Goal: Find contact information: Find contact information

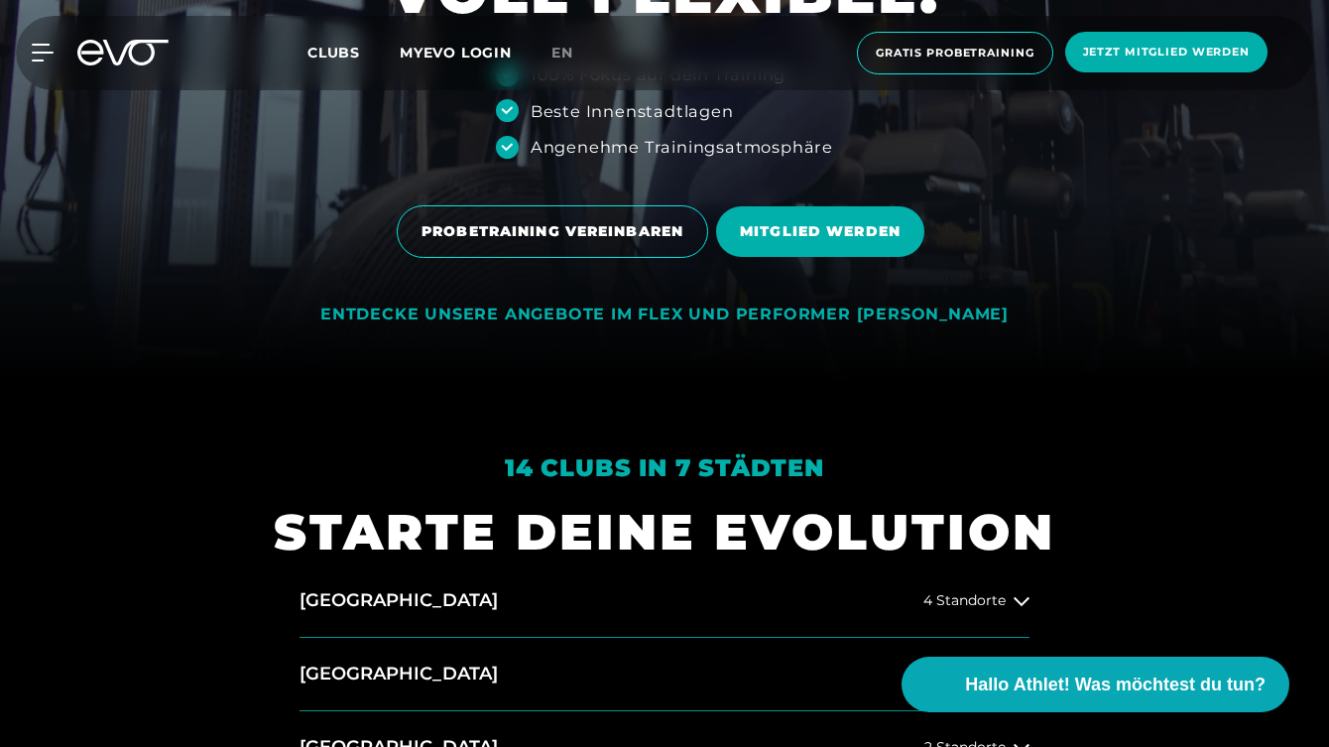
scroll to position [421, 0]
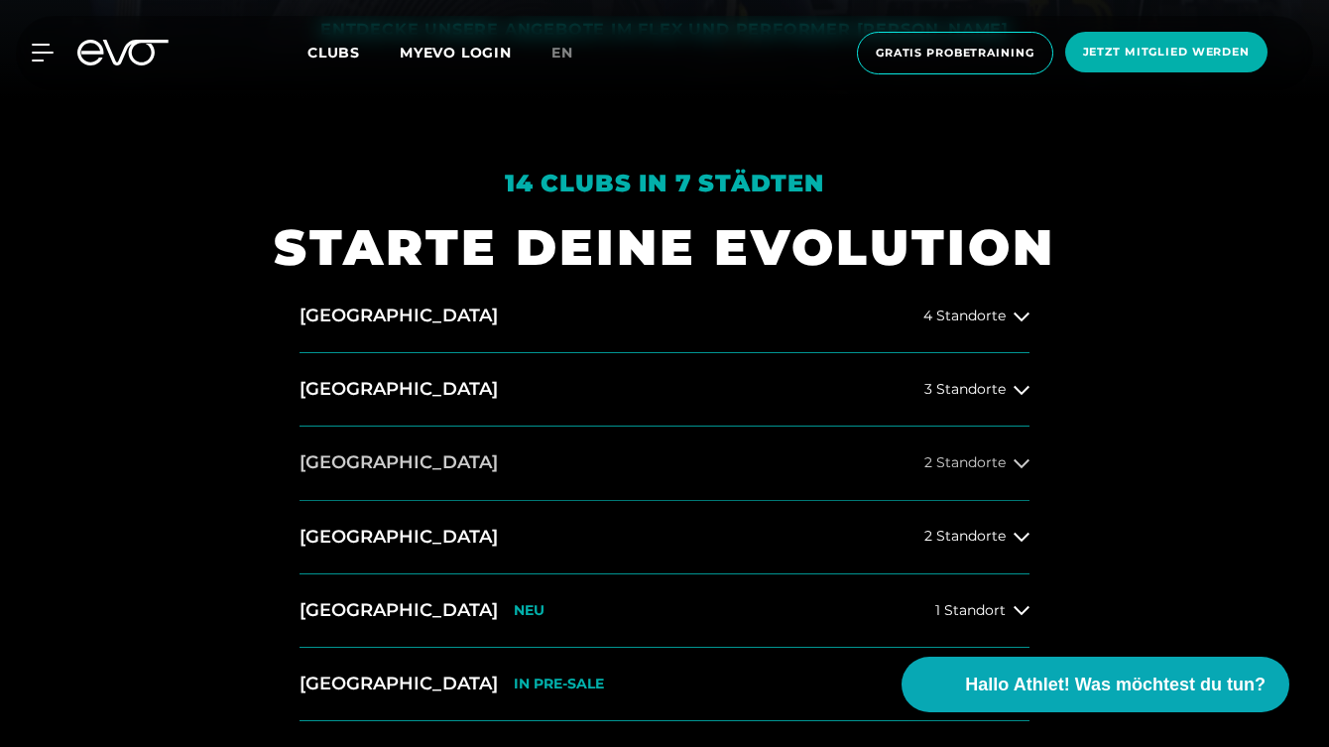
click at [677, 451] on button "[GEOGRAPHIC_DATA] 2 Standorte" at bounding box center [665, 462] width 730 height 73
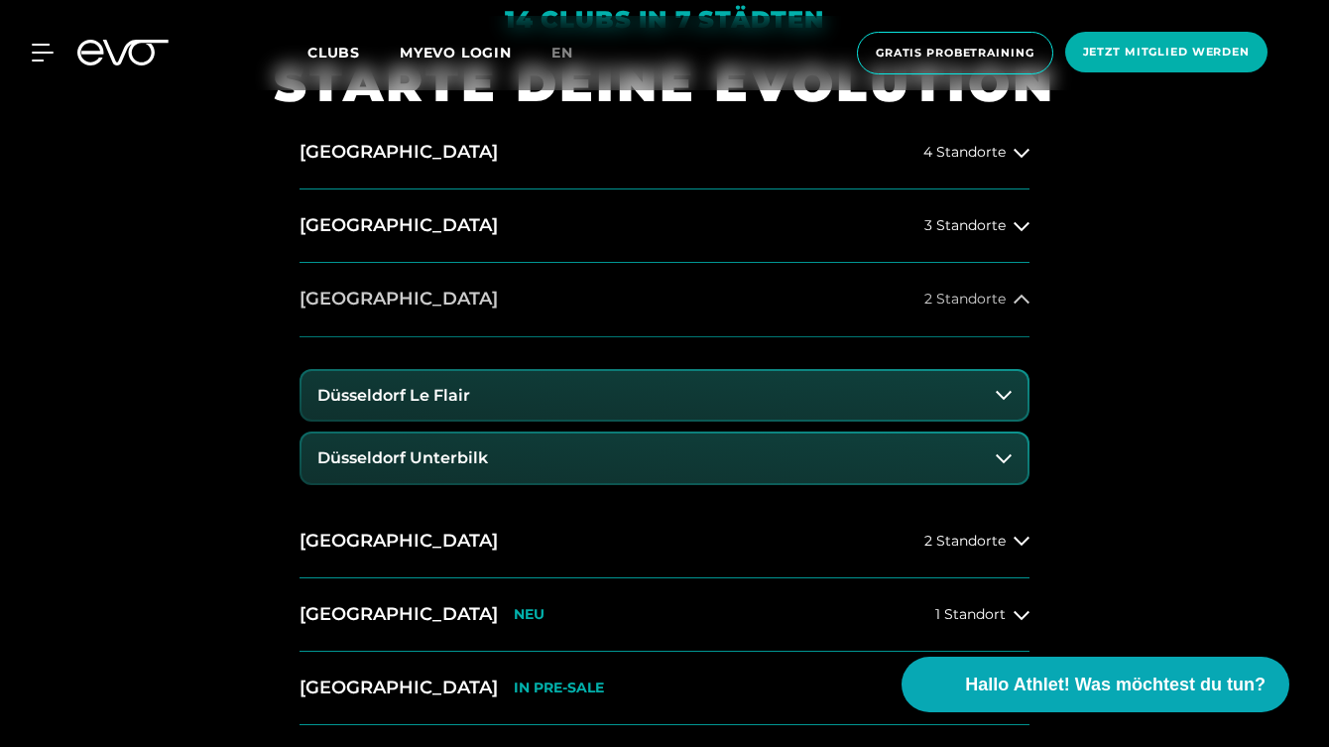
scroll to position [865, 0]
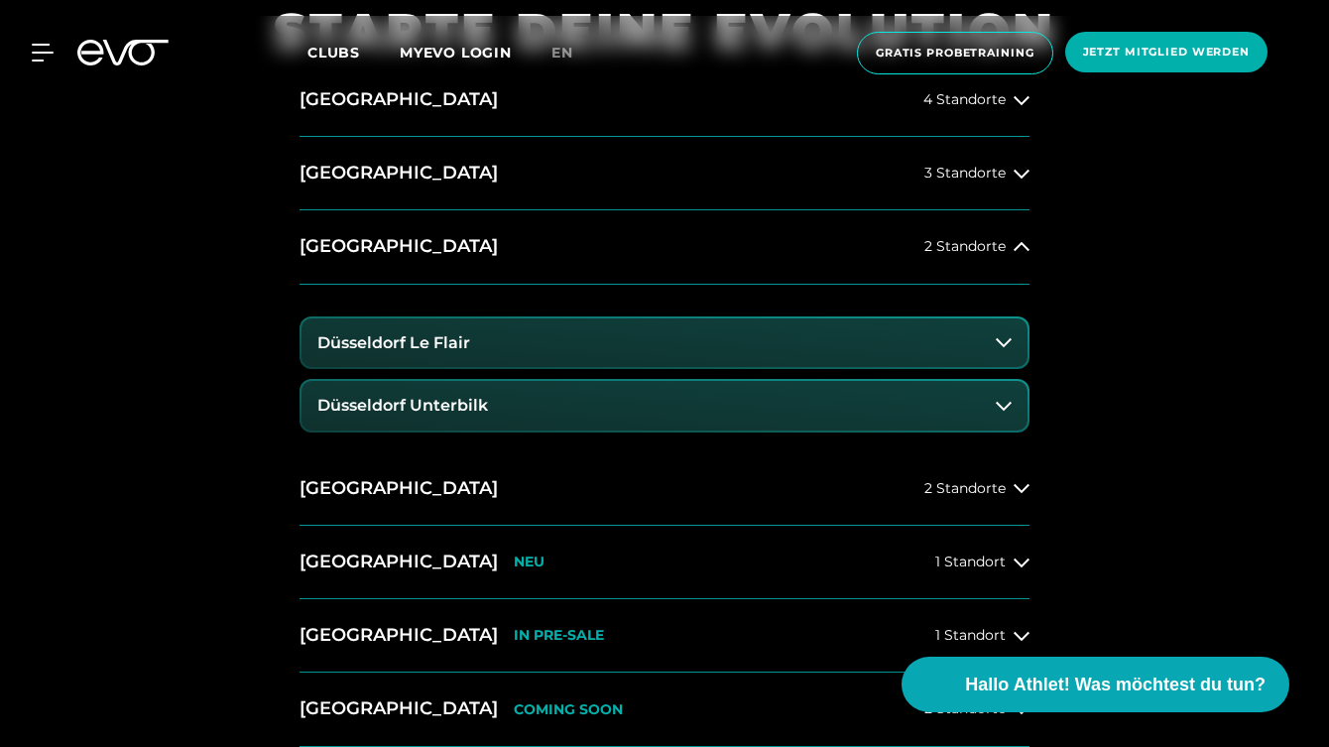
click at [557, 404] on button "Düsseldorf Unterbilk" at bounding box center [664, 406] width 726 height 50
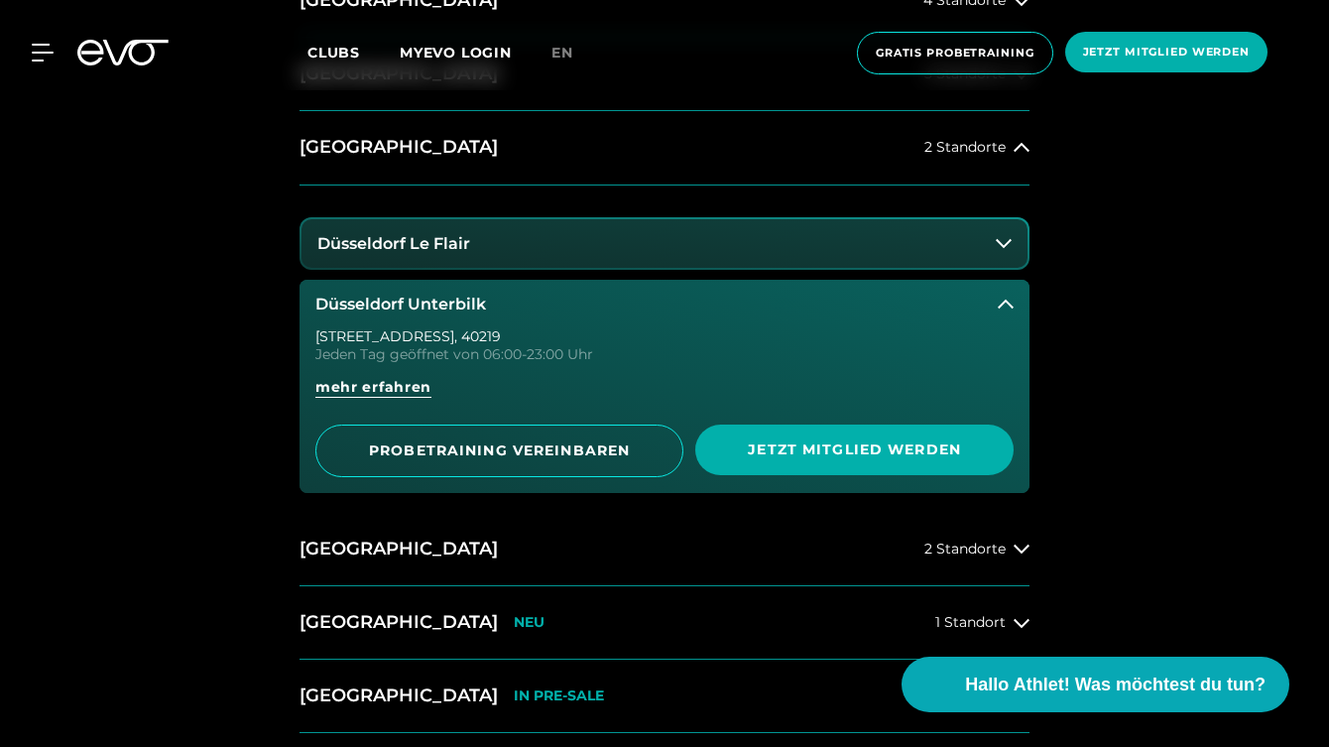
scroll to position [992, 0]
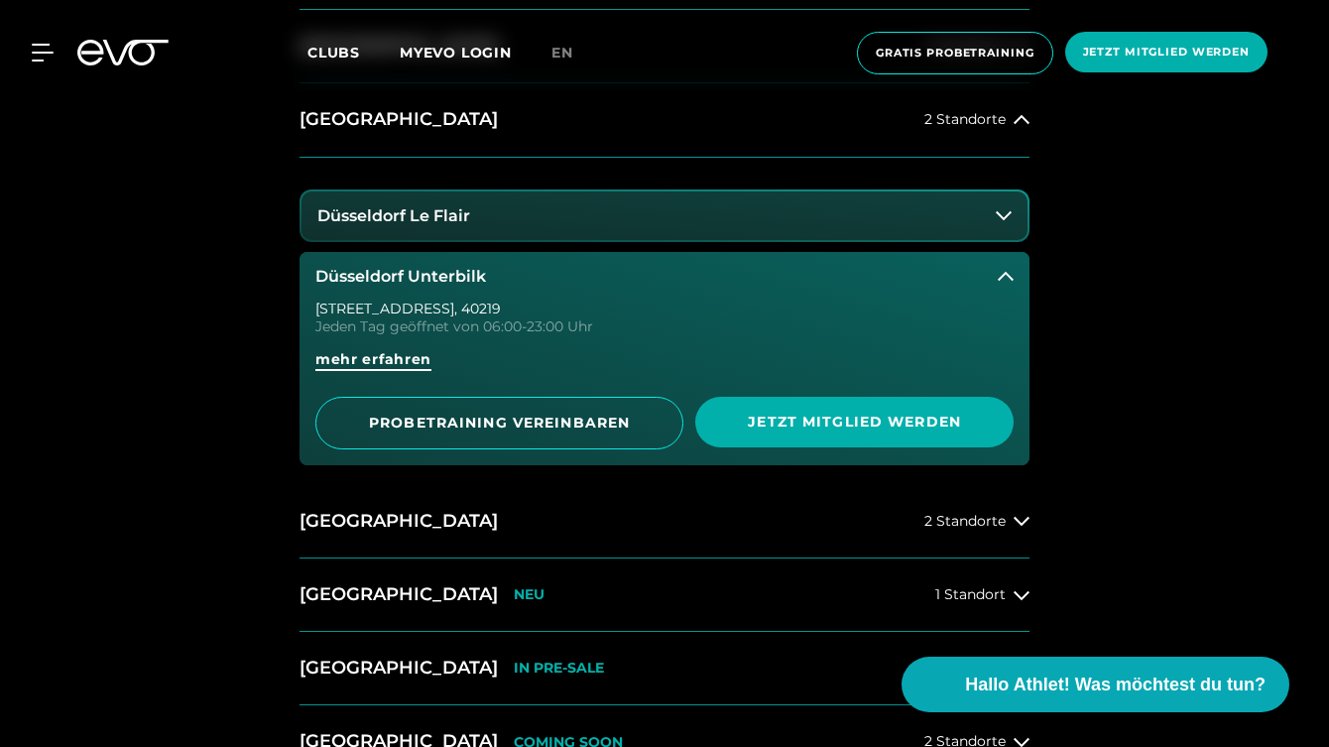
click at [407, 354] on span "mehr erfahren" at bounding box center [373, 359] width 116 height 21
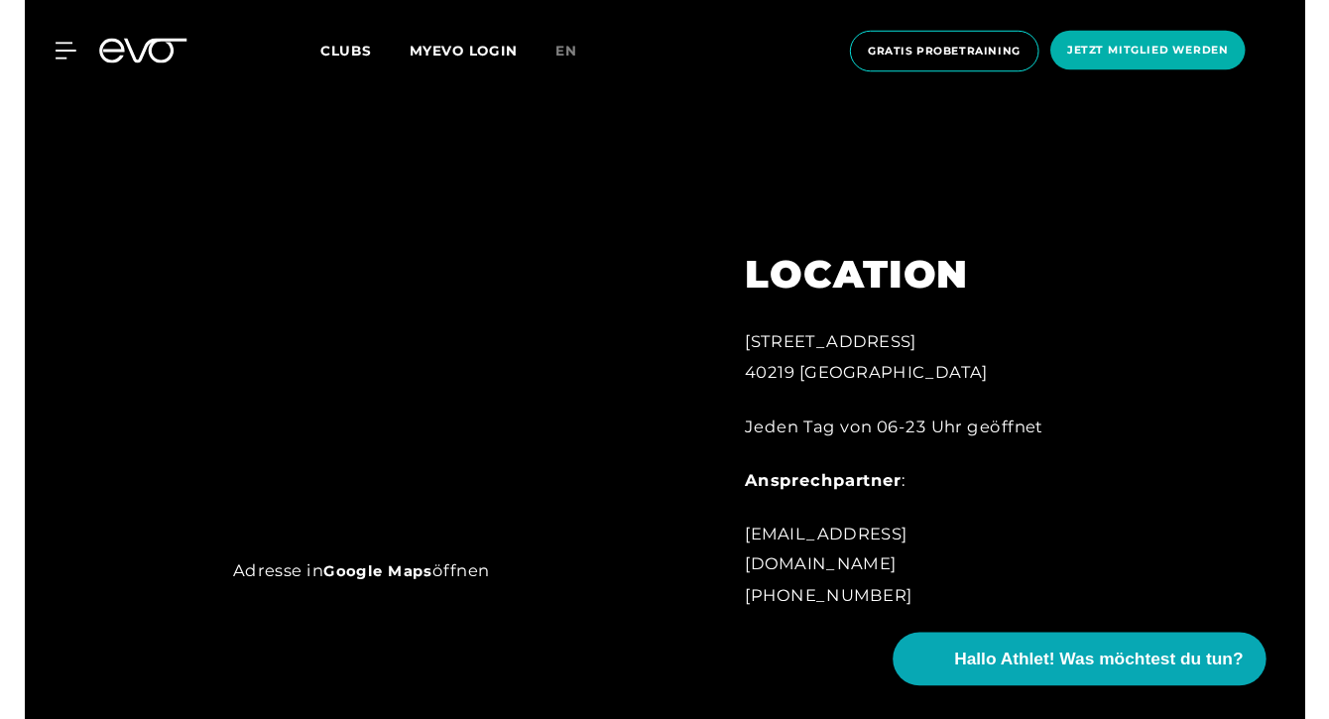
scroll to position [1072, 0]
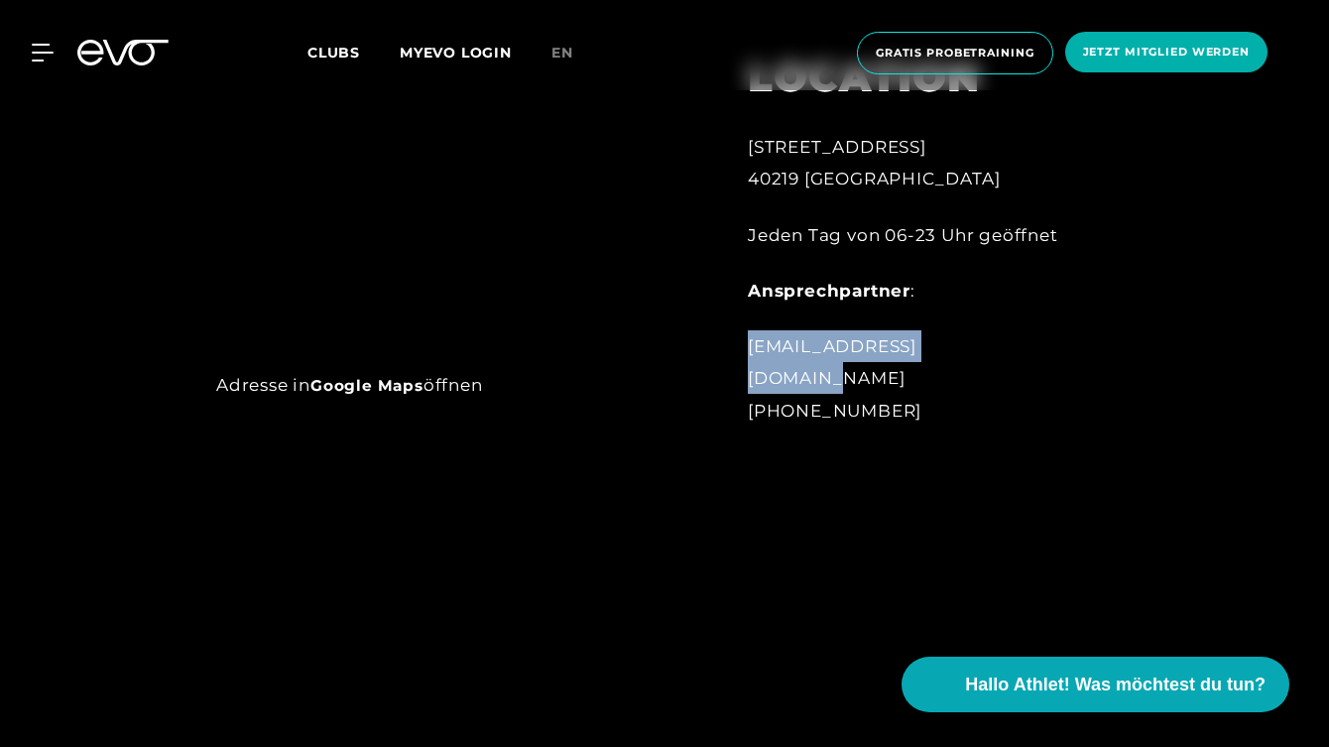
drag, startPoint x: 748, startPoint y: 376, endPoint x: 972, endPoint y: 372, distance: 224.2
click at [972, 372] on div "unterbilk@evofitness.de +491732892579" at bounding box center [910, 378] width 325 height 96
copy div "unterbilk@evofitness.de"
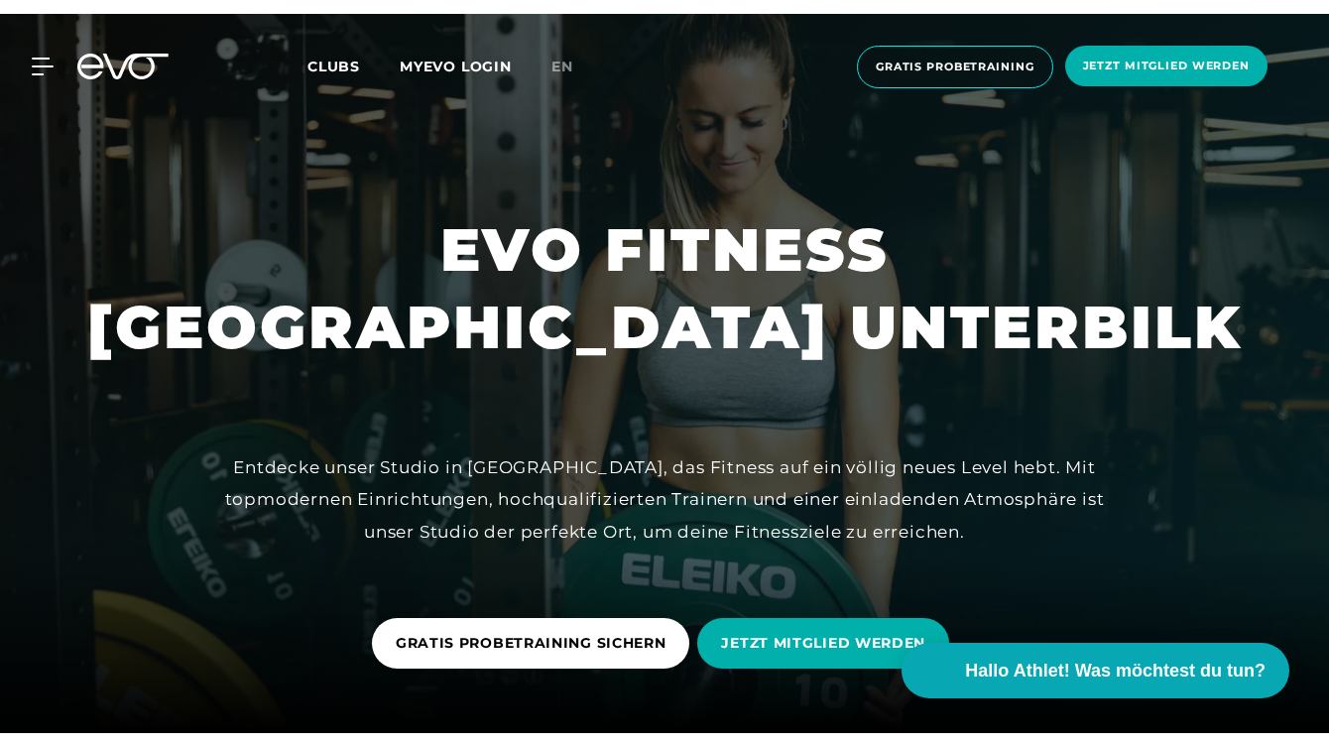
scroll to position [0, 0]
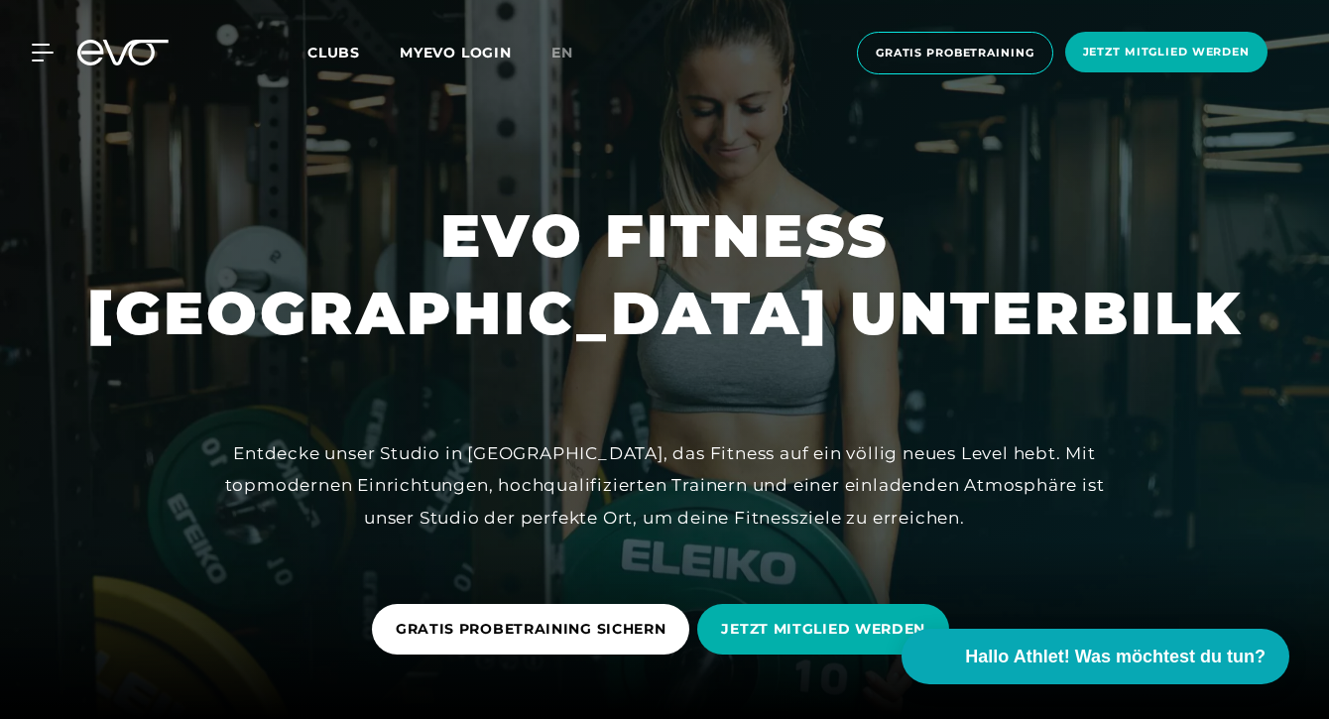
click at [347, 49] on span "Clubs" at bounding box center [333, 53] width 53 height 18
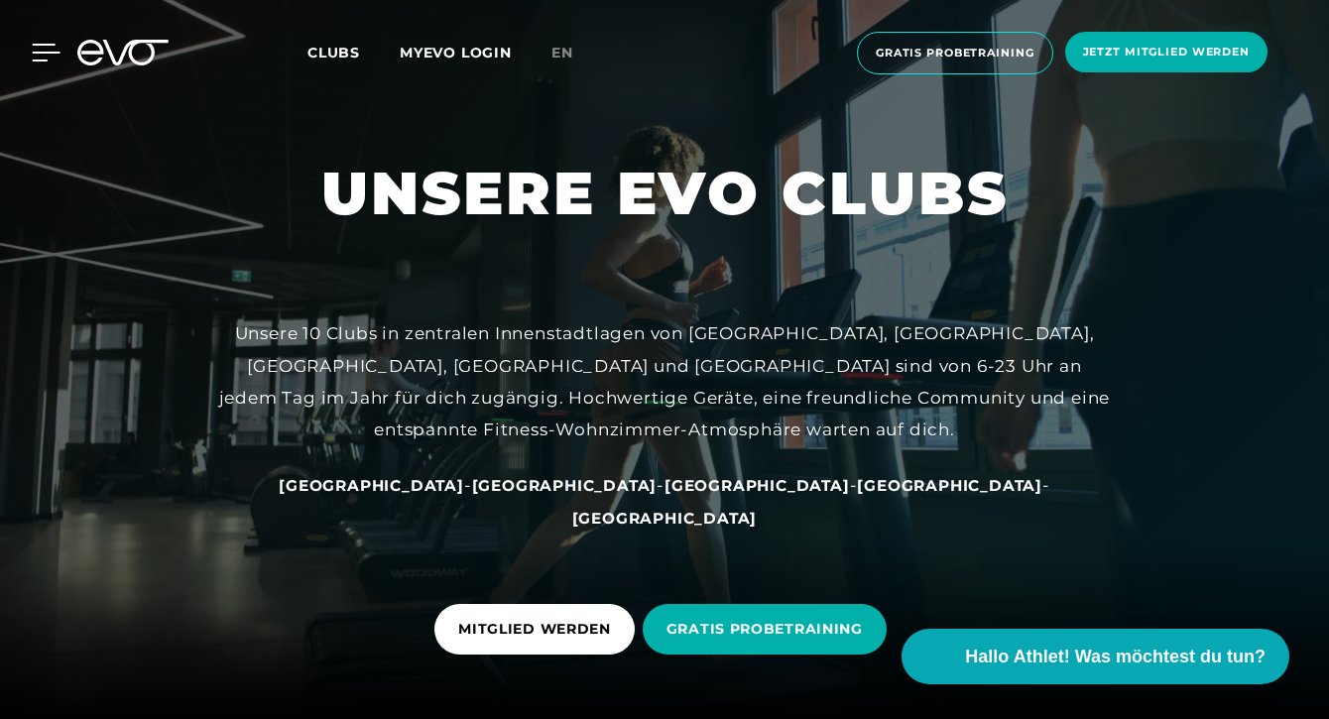
click at [30, 53] on div at bounding box center [31, 53] width 60 height 18
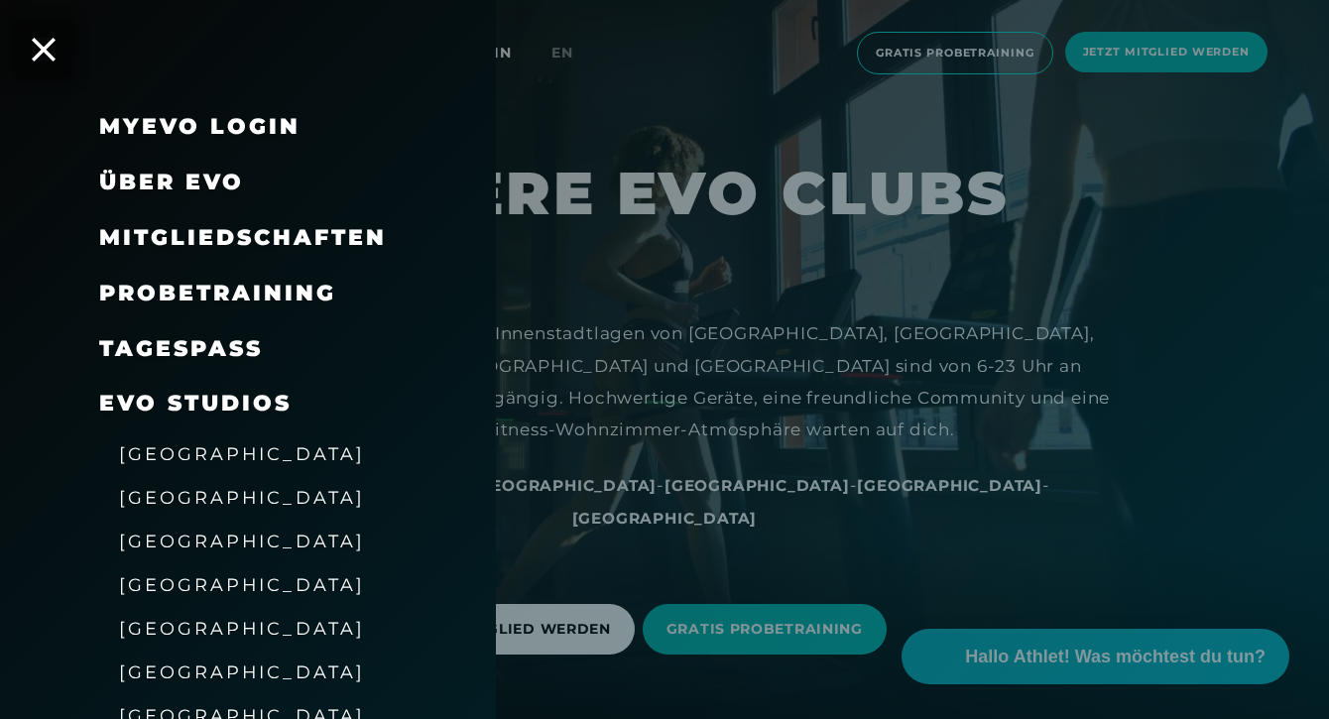
click at [210, 123] on link "MyEVO Login" at bounding box center [199, 126] width 201 height 27
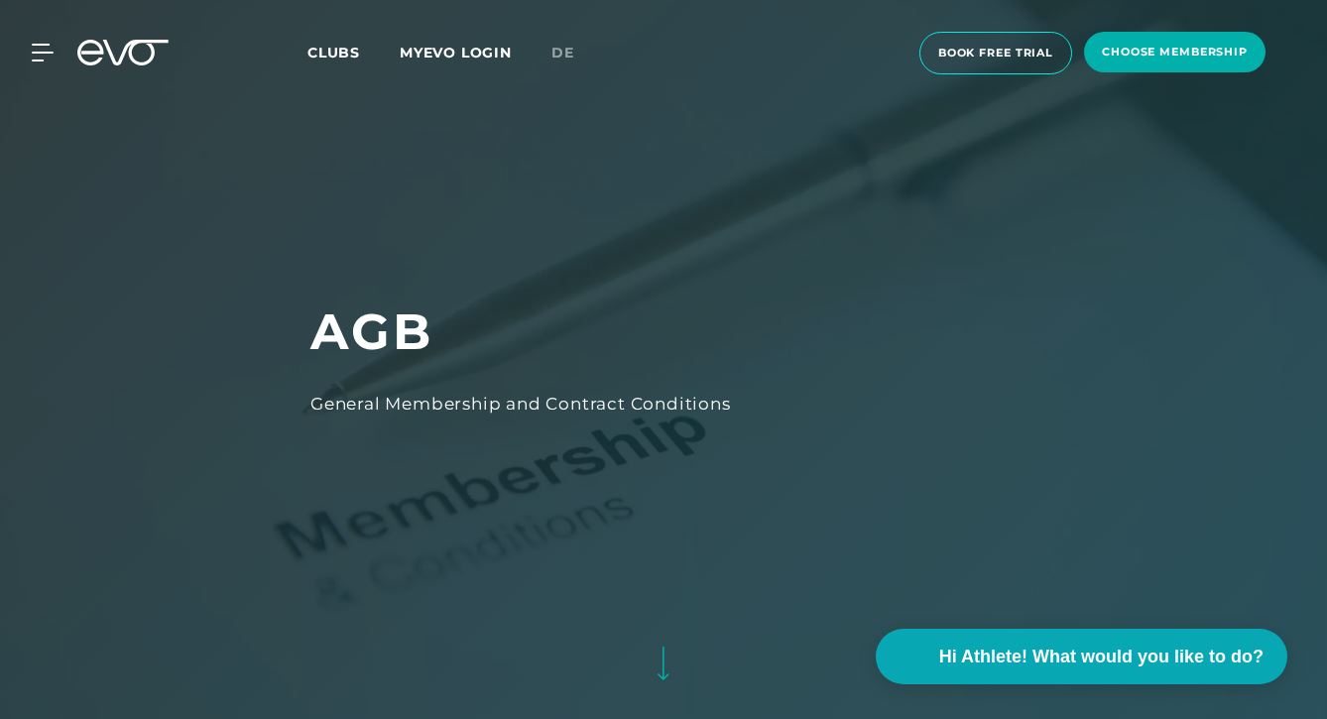
scroll to position [255, 0]
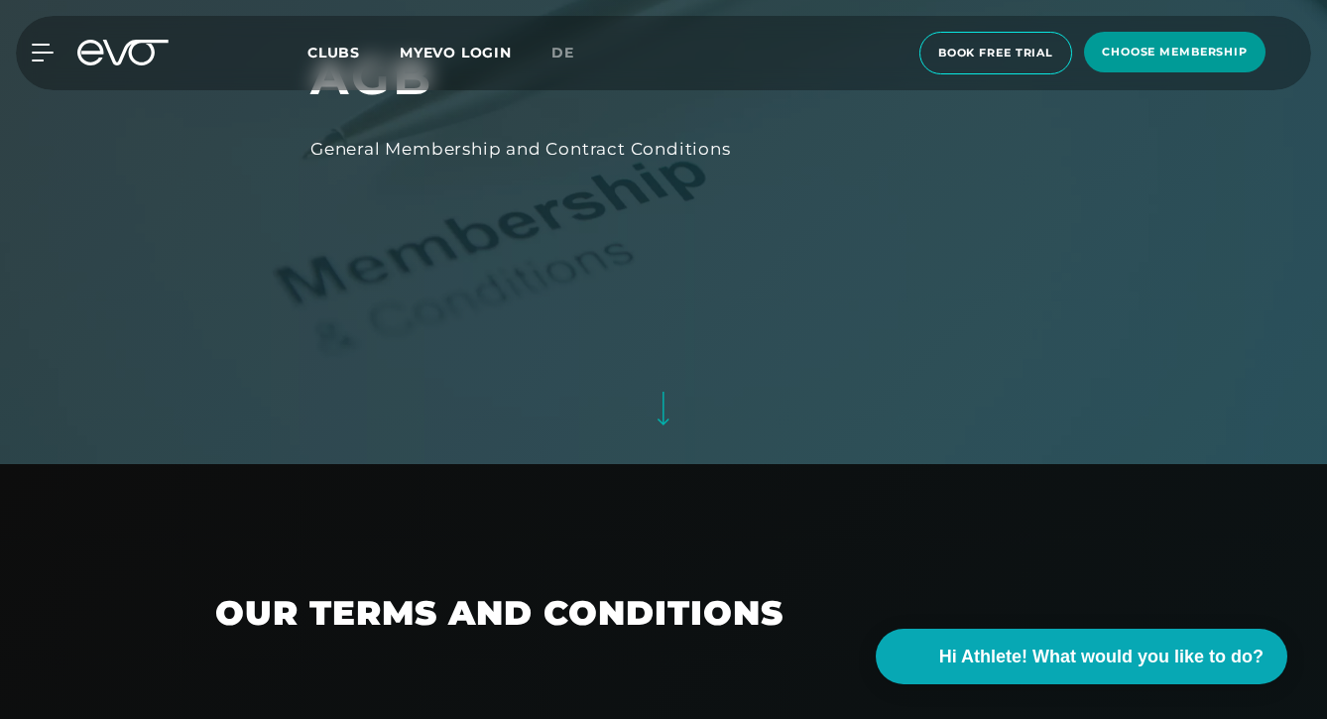
click at [1165, 58] on span "choose membership" at bounding box center [1175, 52] width 146 height 17
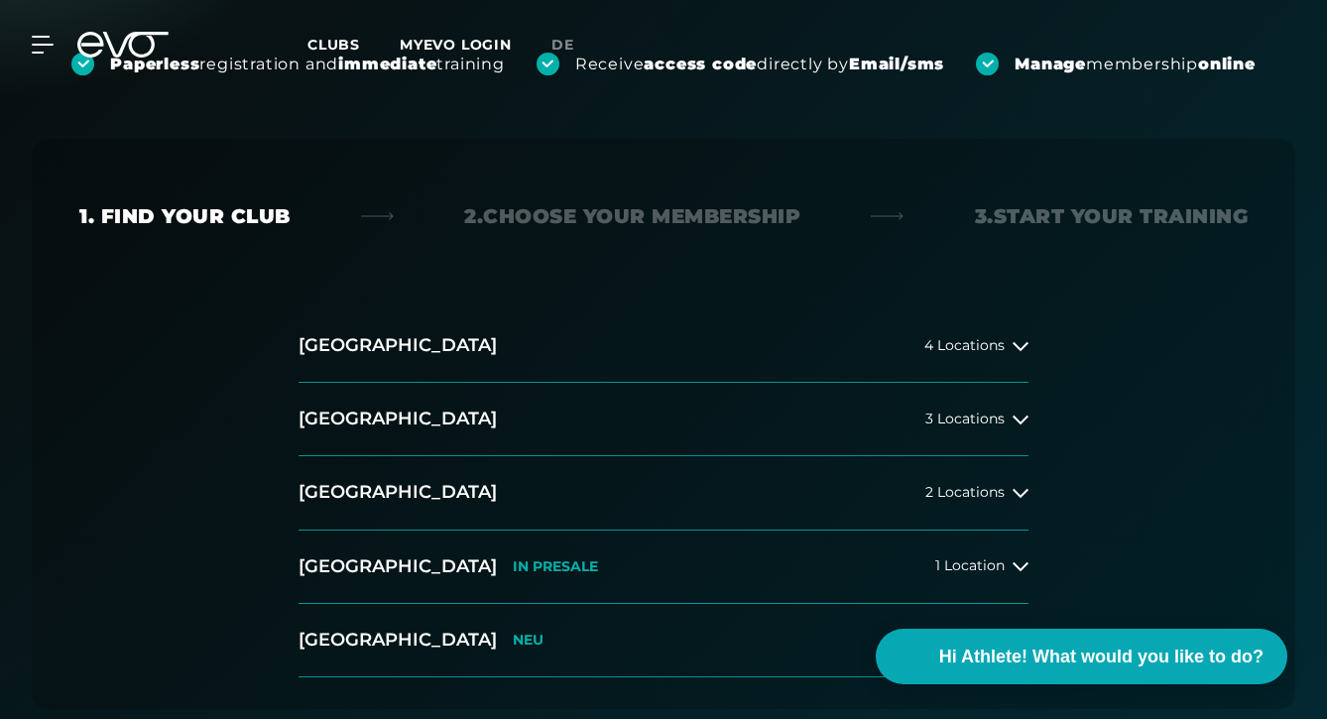
scroll to position [330, 0]
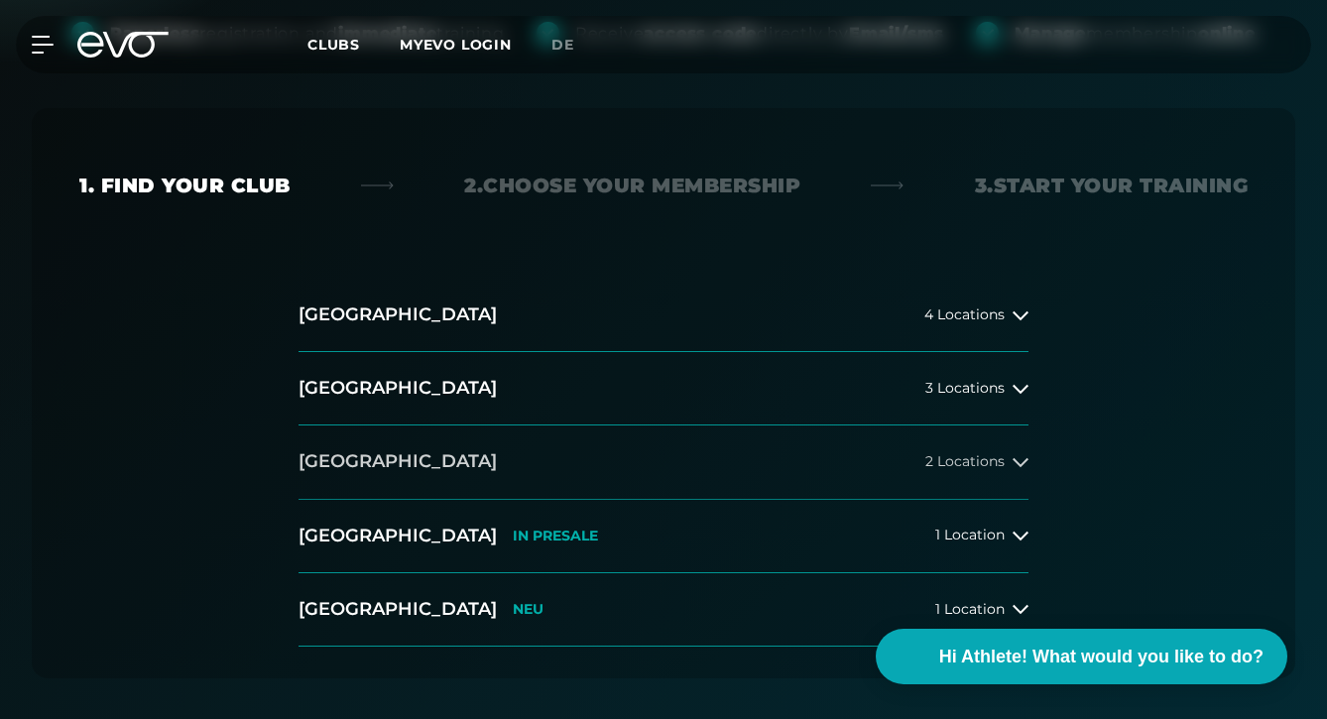
click at [561, 473] on button "[GEOGRAPHIC_DATA] 2 Locations" at bounding box center [664, 461] width 730 height 73
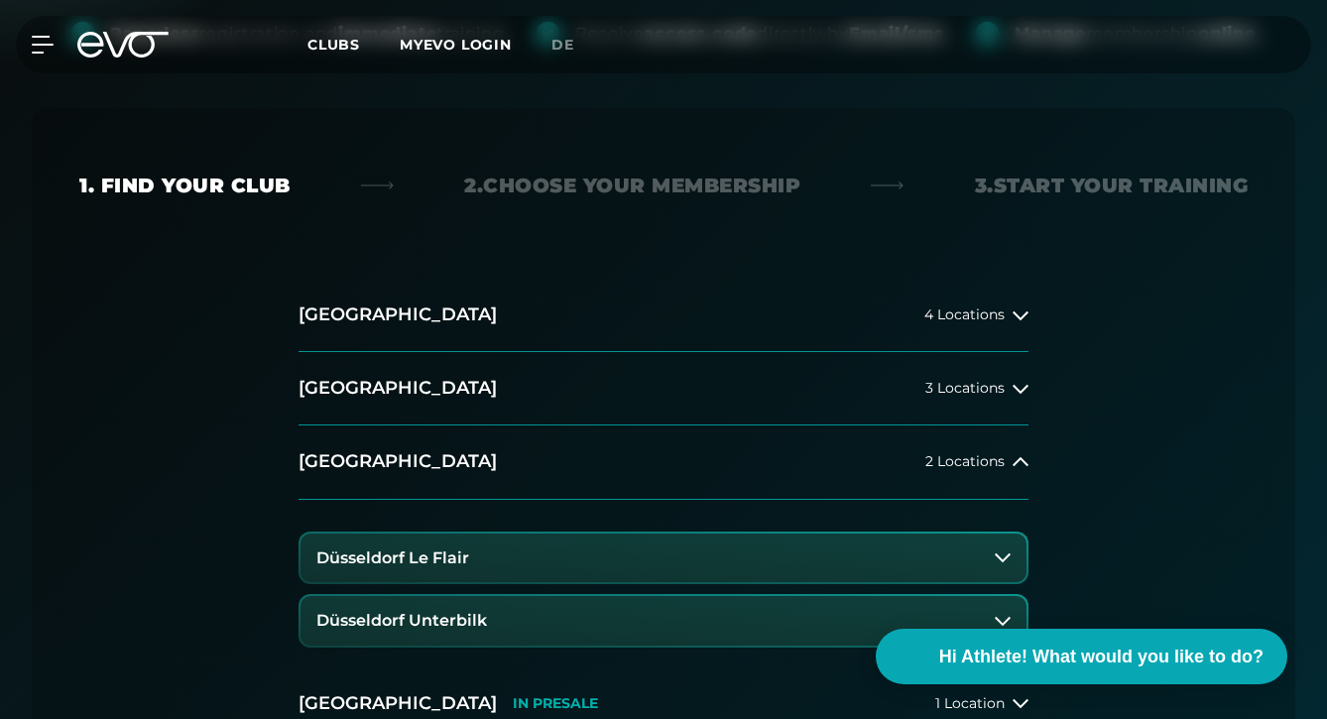
click at [545, 609] on button "Düsseldorf Unterbilk" at bounding box center [663, 621] width 726 height 50
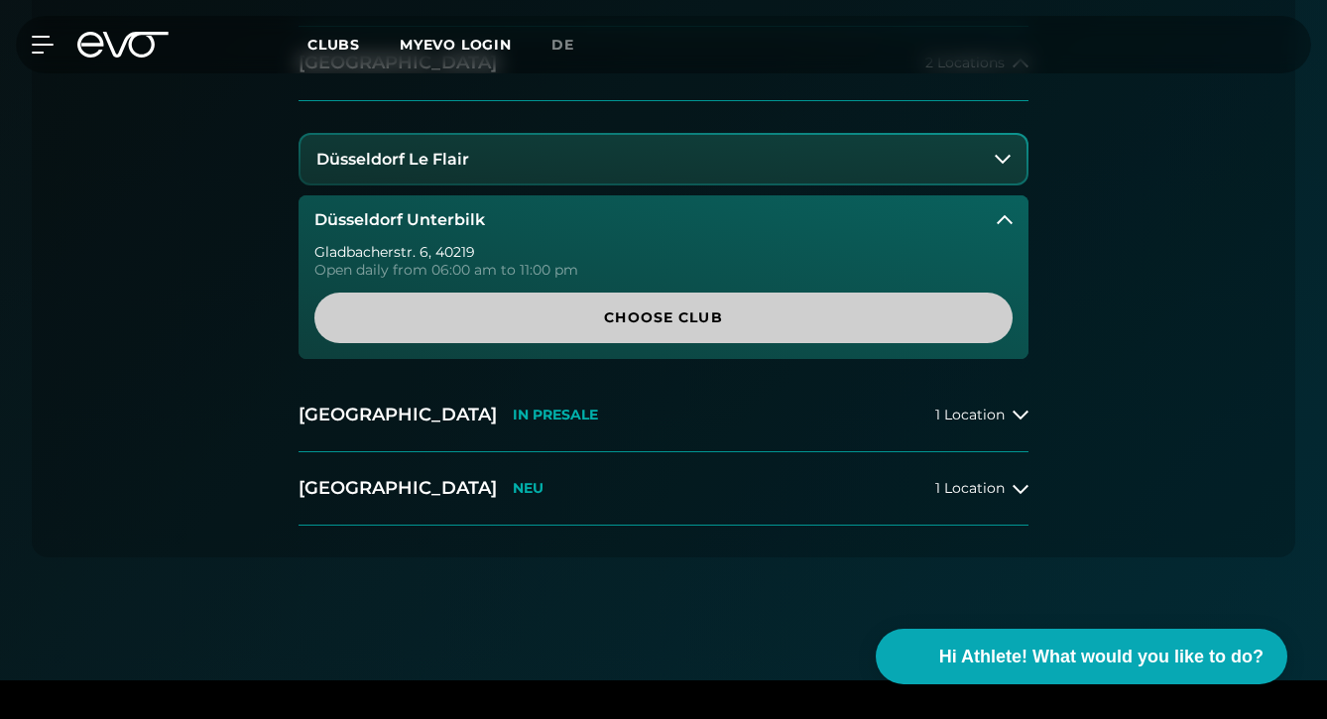
click at [749, 327] on span "Choose Club" at bounding box center [663, 318] width 698 height 51
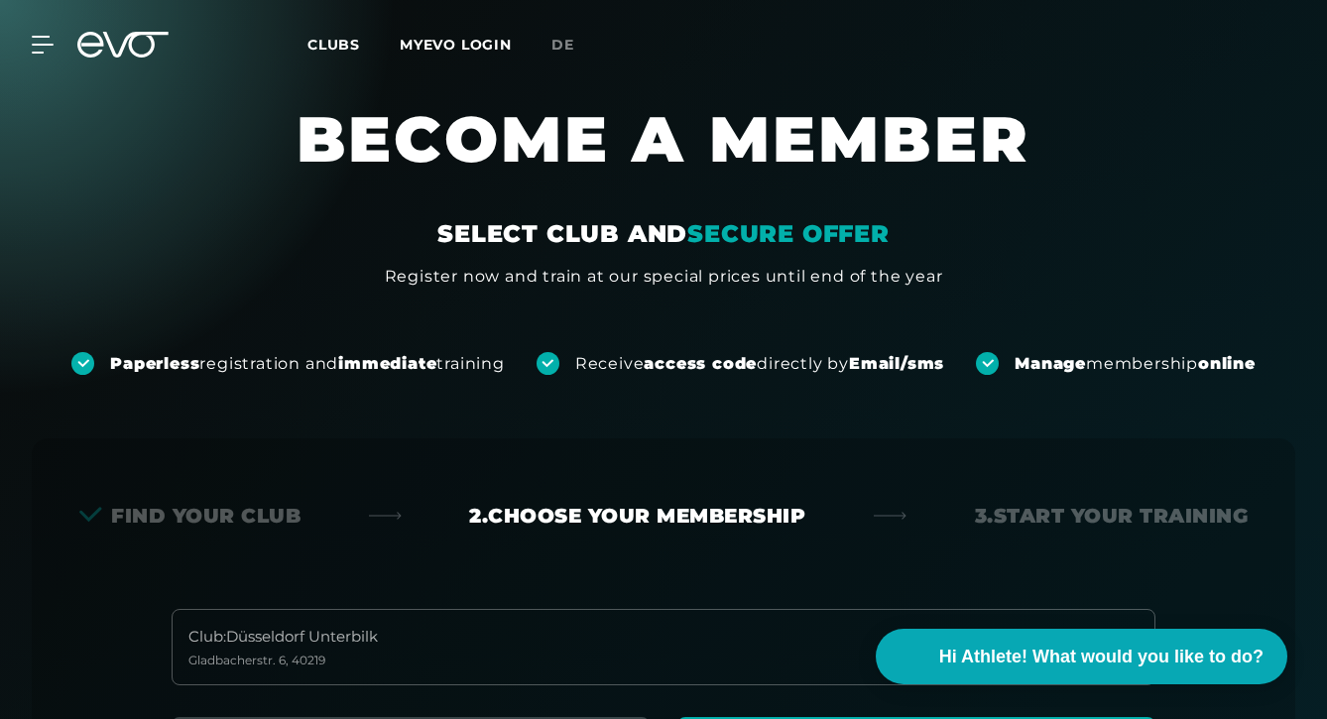
scroll to position [0, 0]
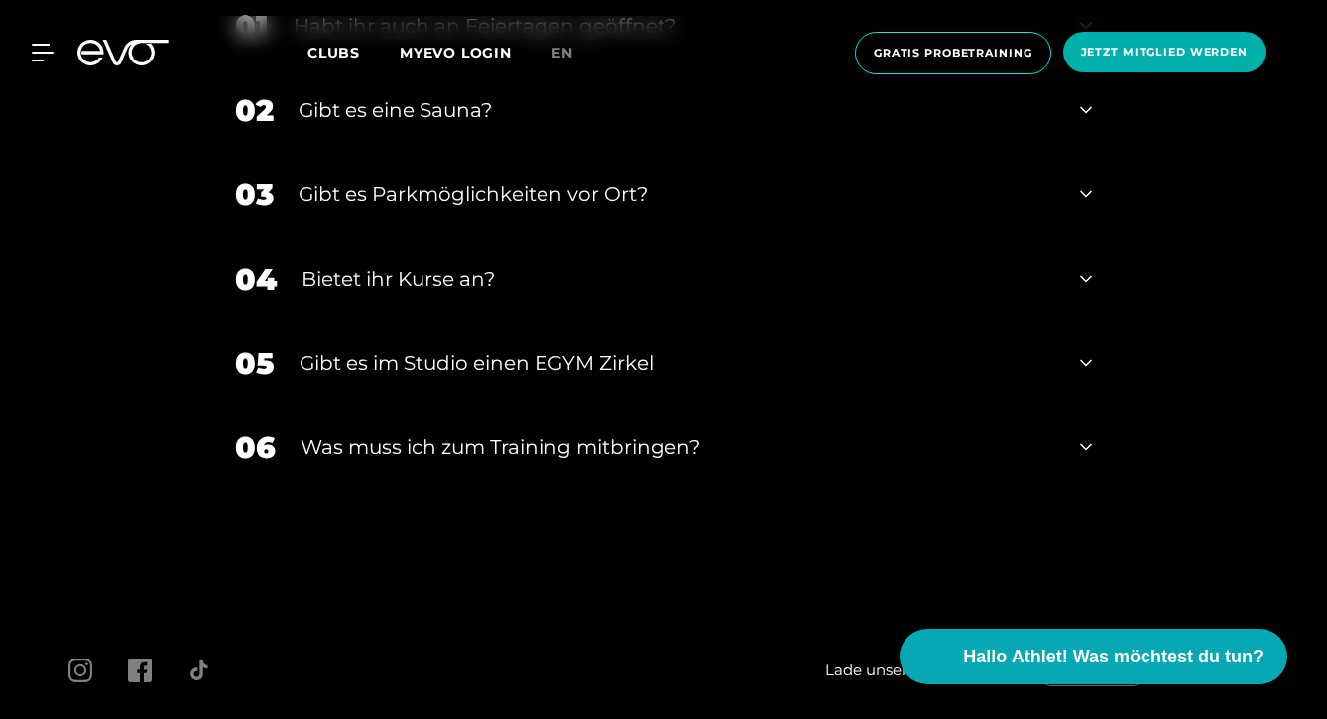
scroll to position [6909, 0]
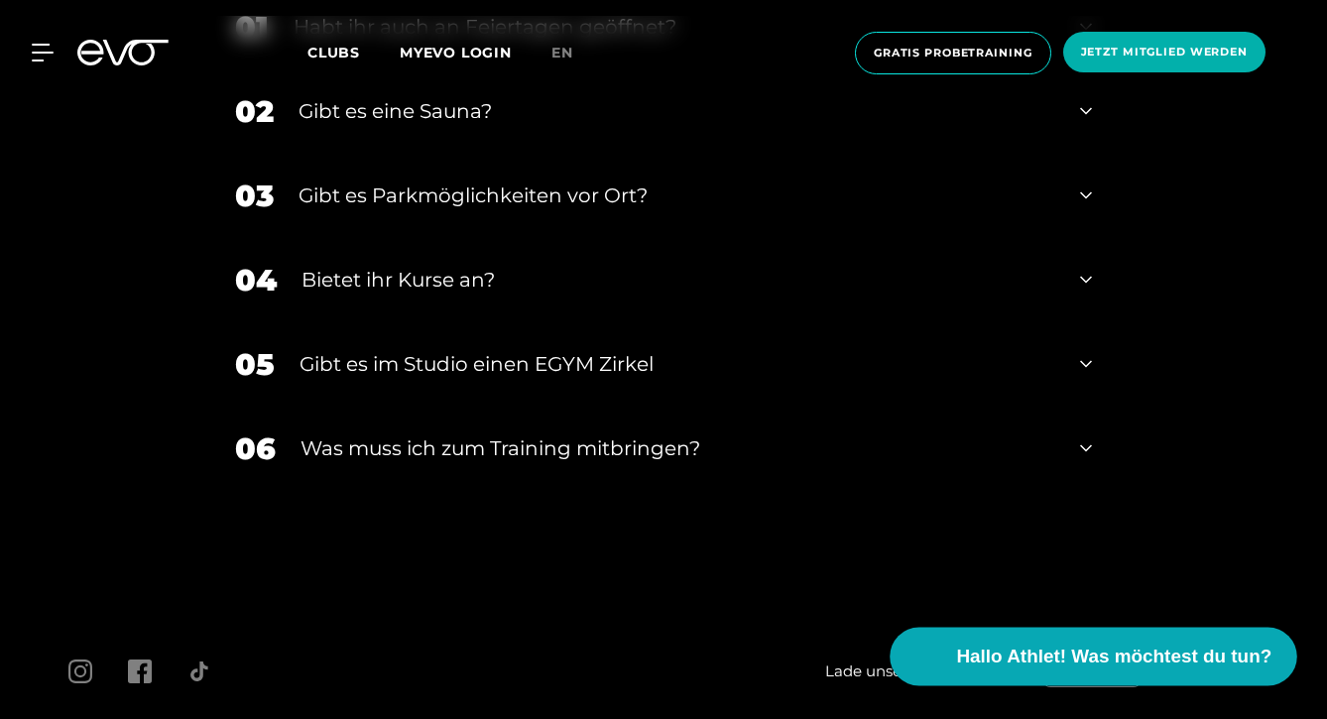
click at [996, 652] on span "Hallo Athlet! Was möchtest du tun?" at bounding box center [1114, 657] width 315 height 28
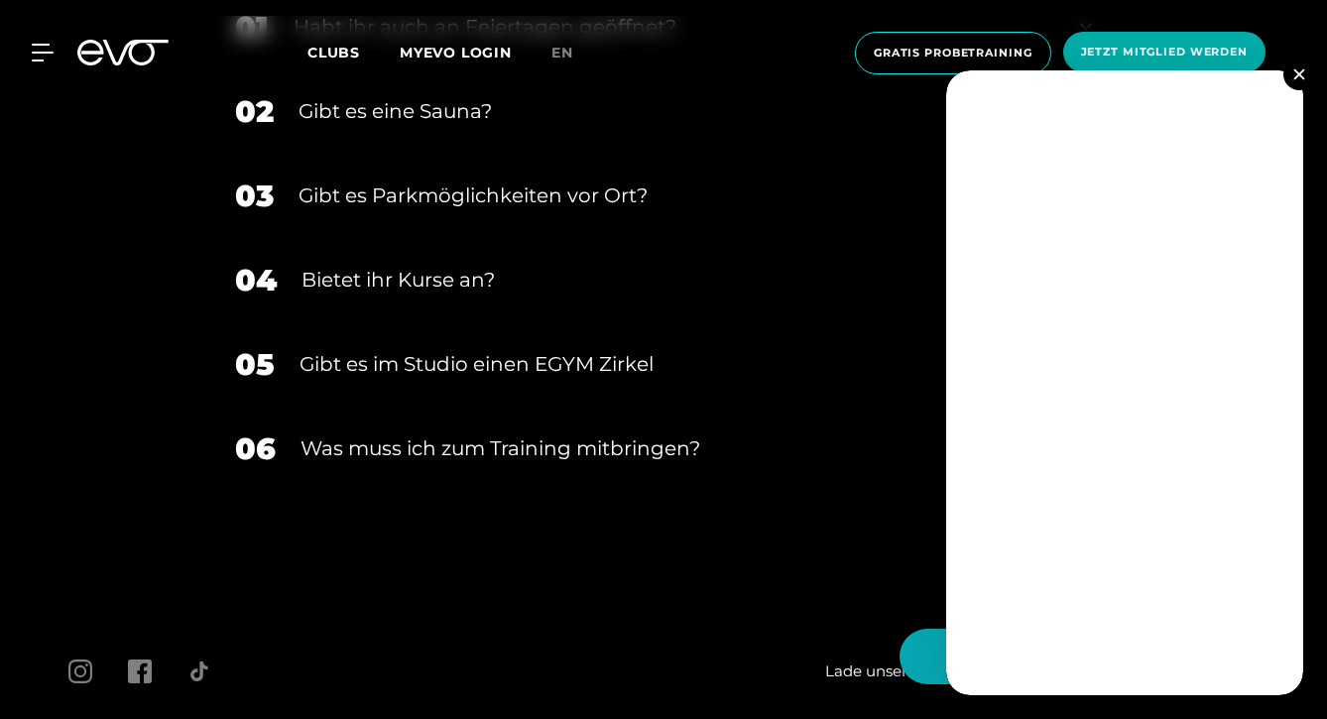
click at [1294, 73] on img at bounding box center [1298, 73] width 11 height 11
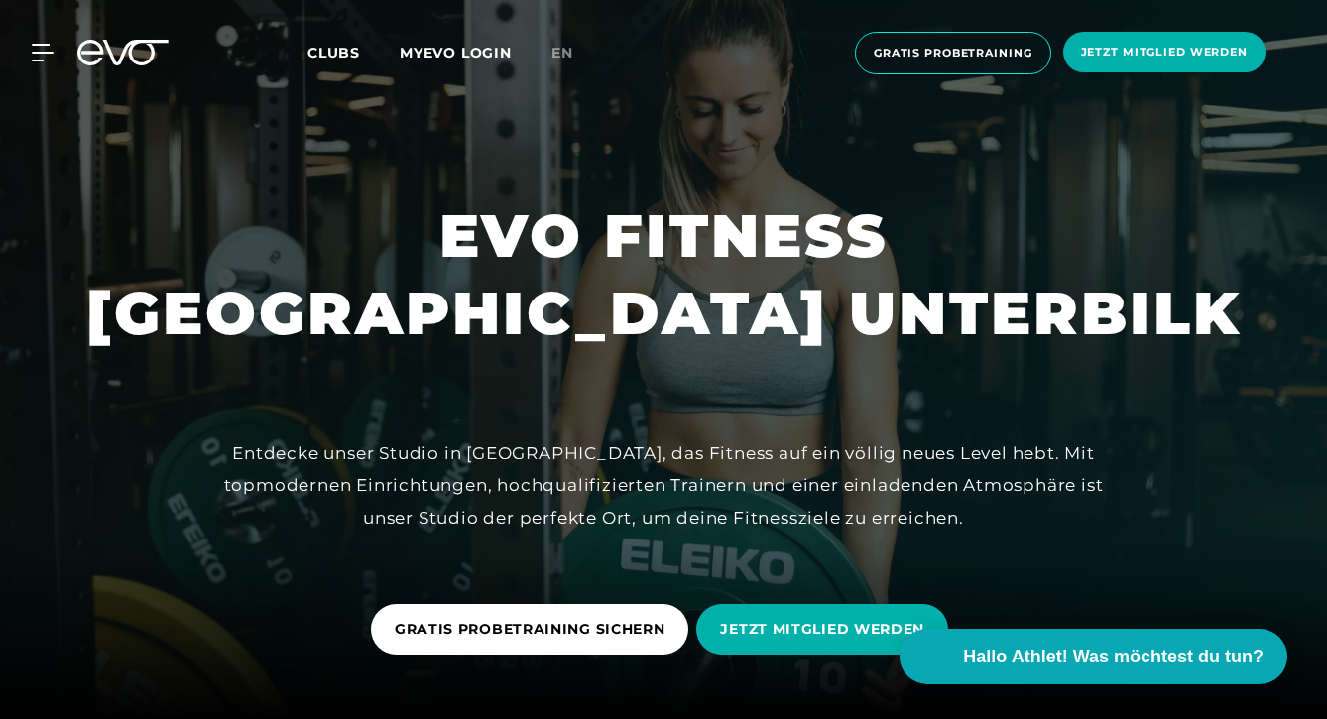
scroll to position [0, 0]
click at [345, 54] on span "Clubs" at bounding box center [333, 53] width 53 height 18
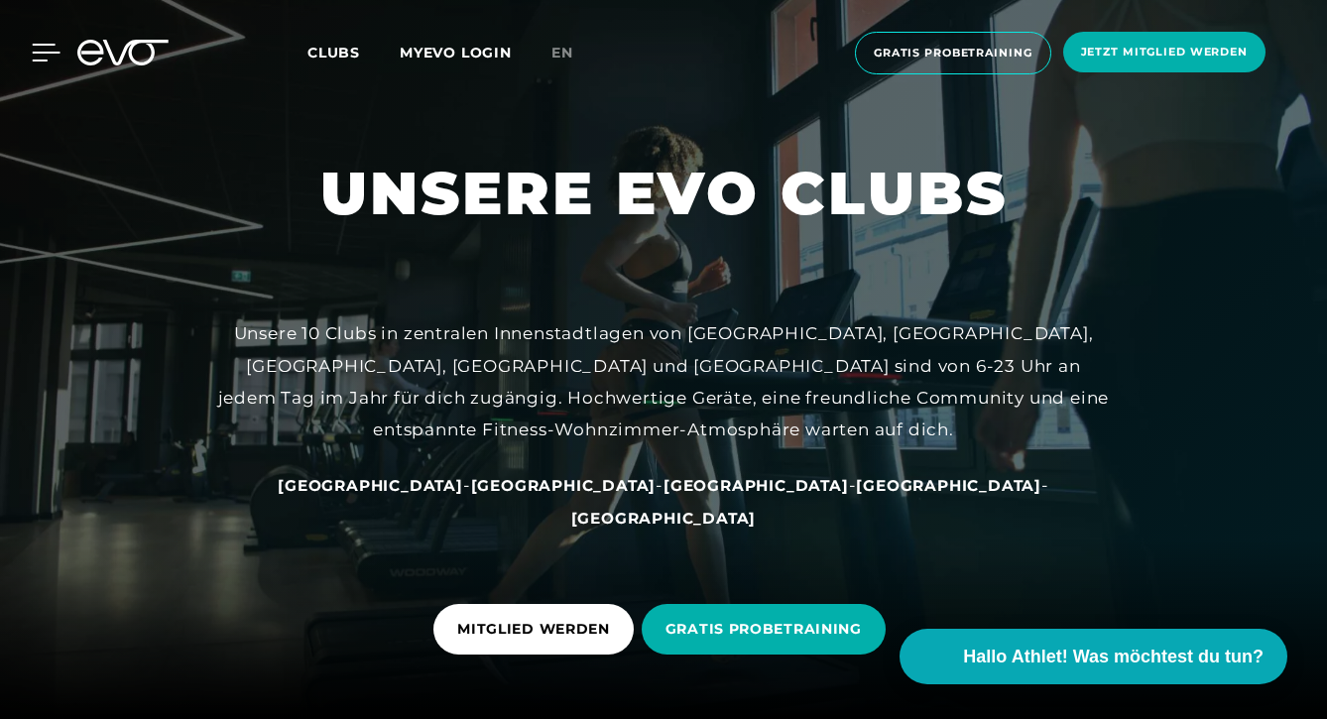
click at [45, 49] on icon at bounding box center [46, 53] width 29 height 18
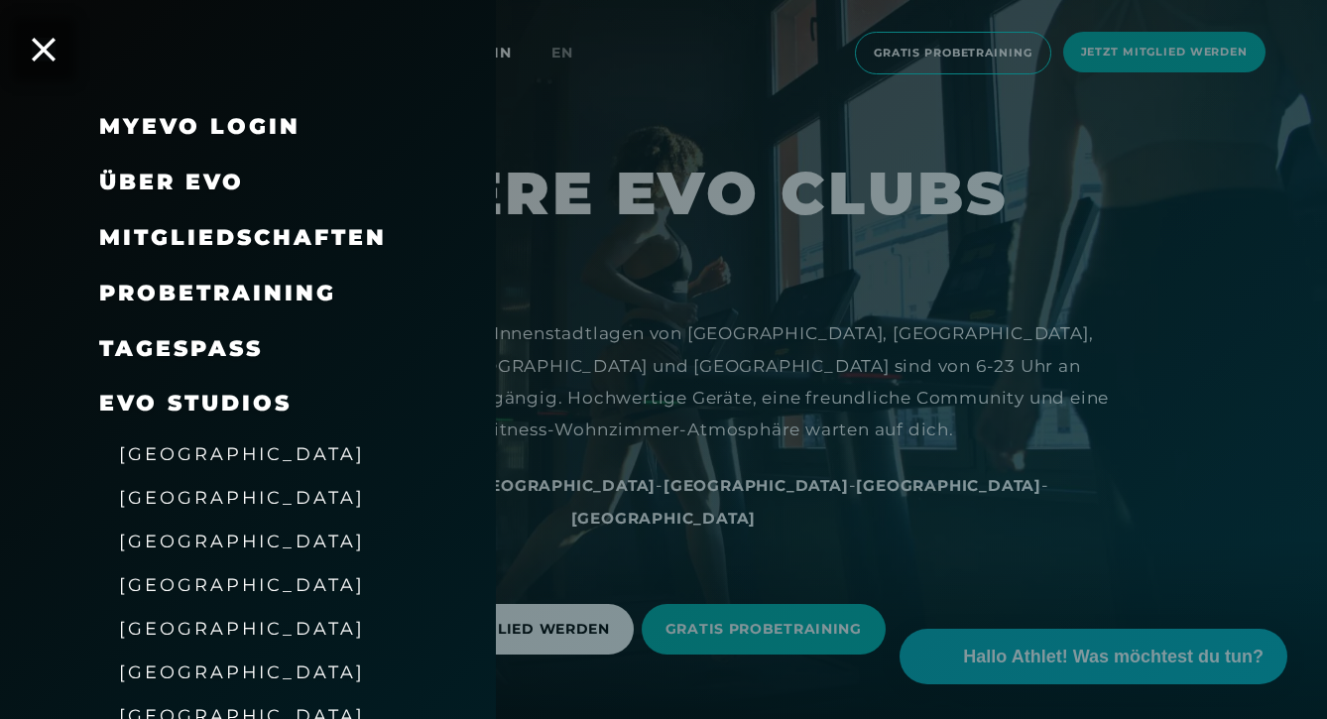
scroll to position [301, 0]
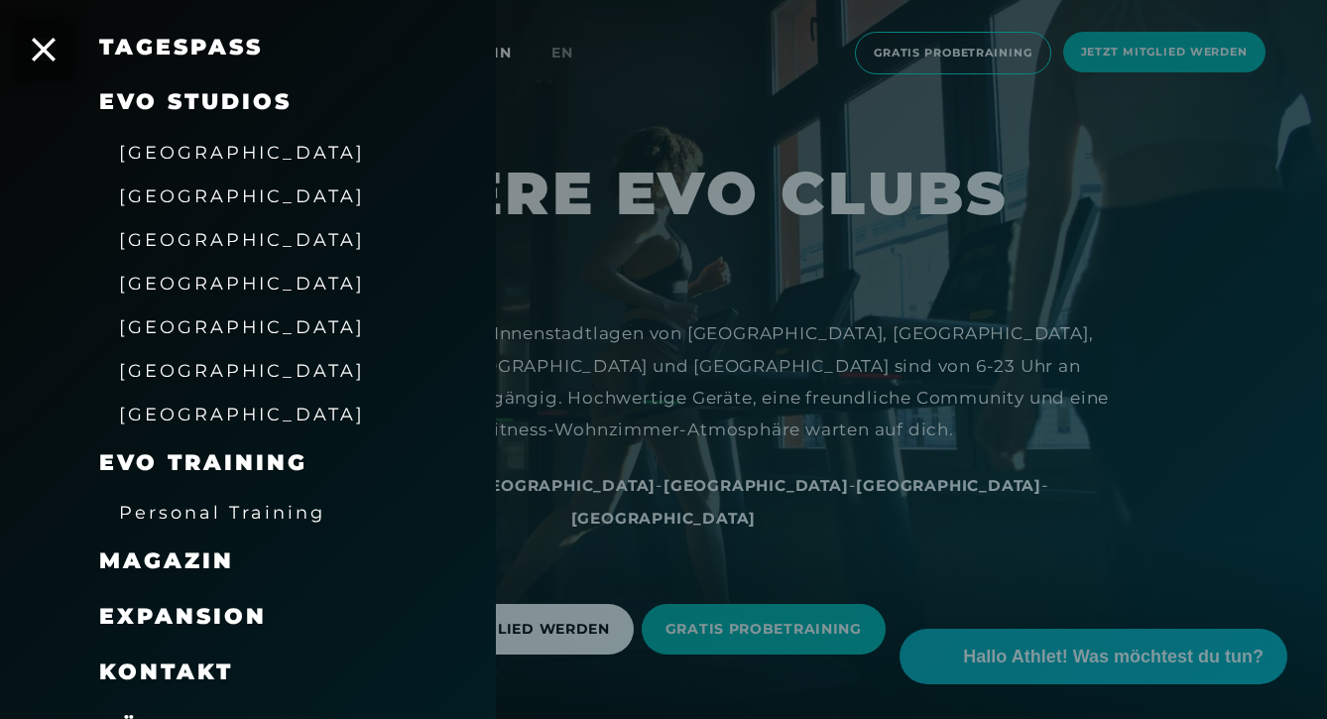
click at [205, 152] on span "[GEOGRAPHIC_DATA]" at bounding box center [242, 152] width 246 height 21
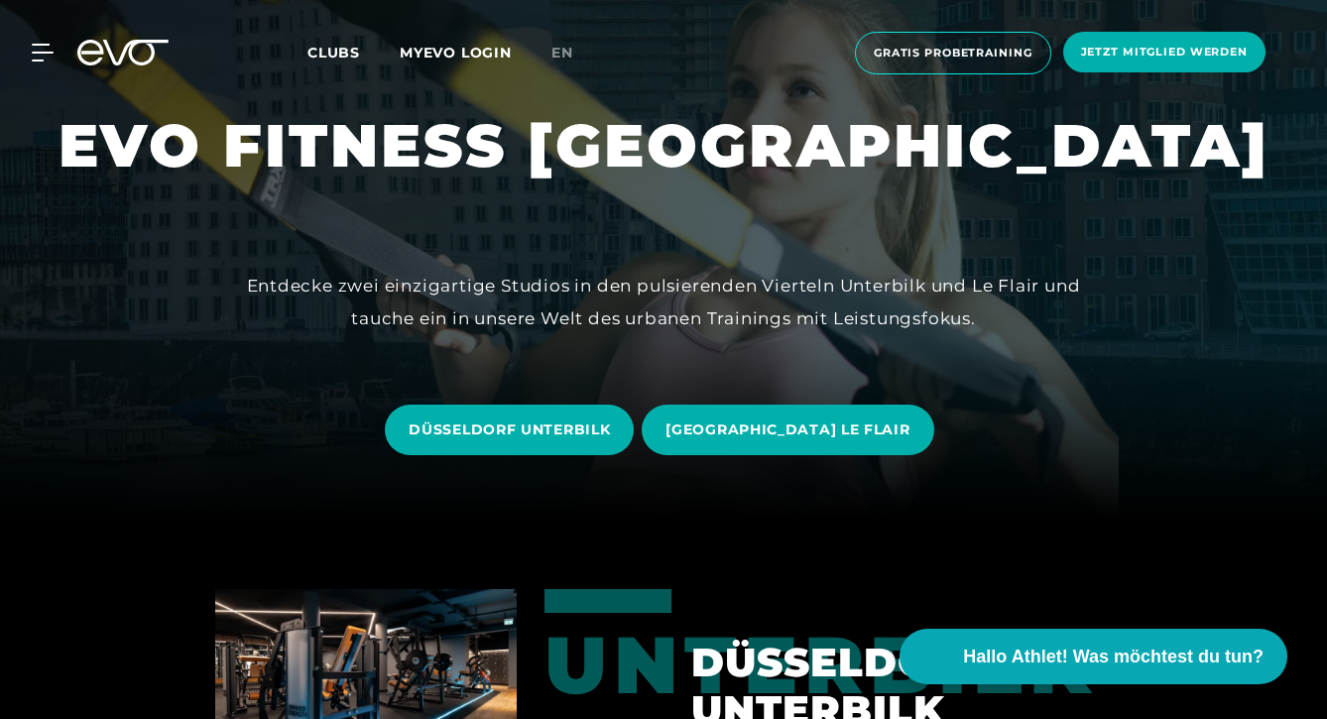
scroll to position [240, 0]
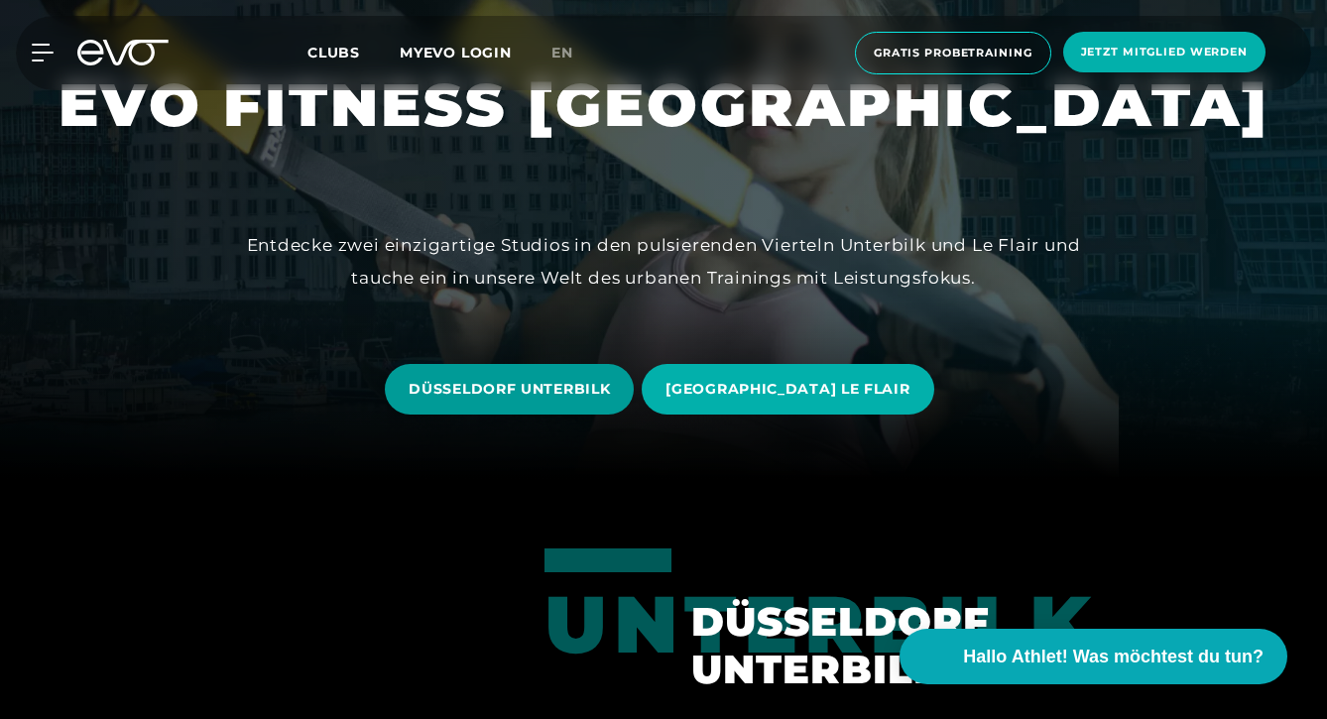
click at [589, 393] on span "DÜSSELDORF UNTERBILK" at bounding box center [509, 389] width 201 height 21
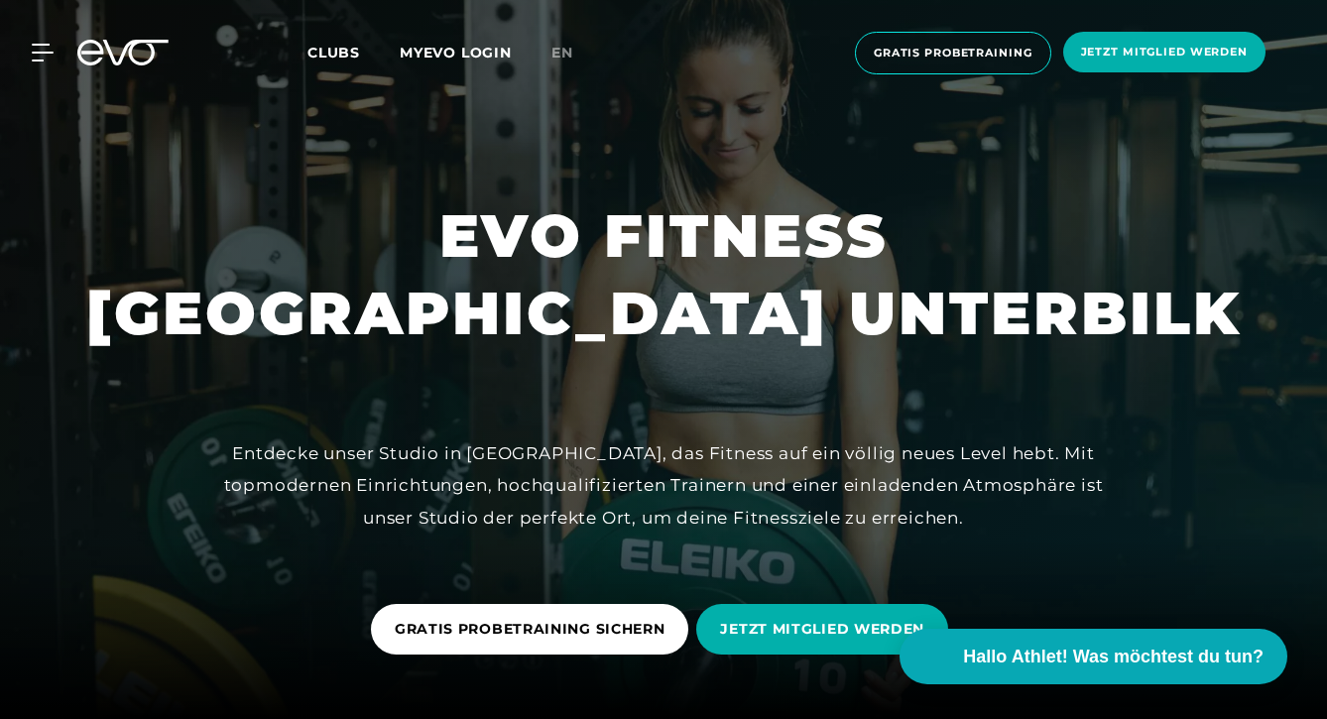
click at [338, 49] on span "Clubs" at bounding box center [333, 53] width 53 height 18
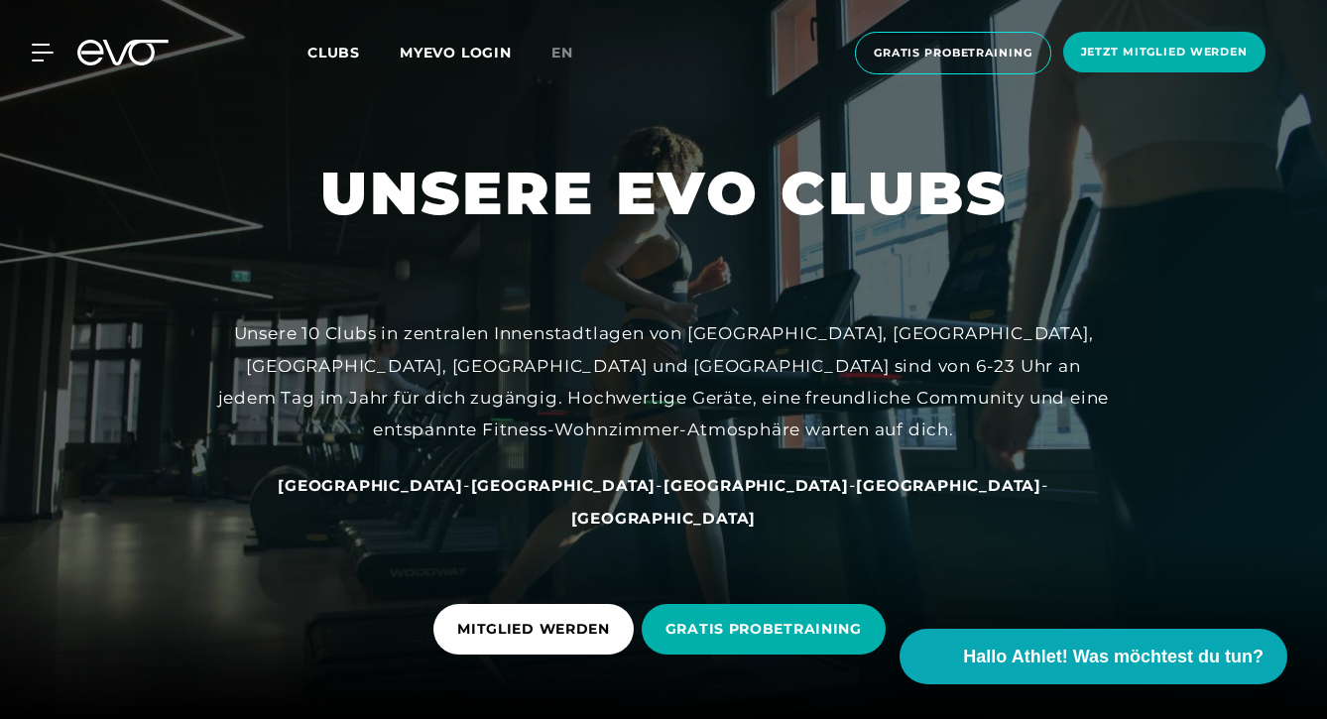
click at [337, 52] on span "Clubs" at bounding box center [333, 53] width 53 height 18
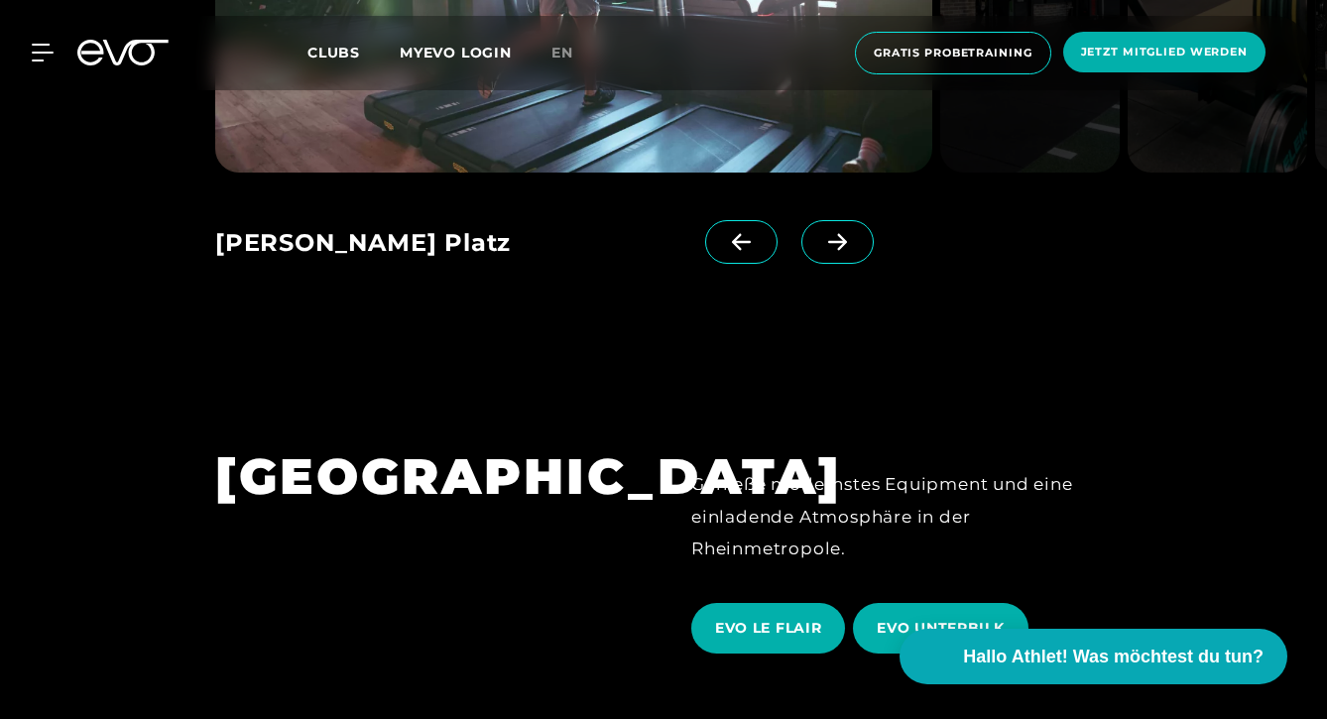
scroll to position [3481, 0]
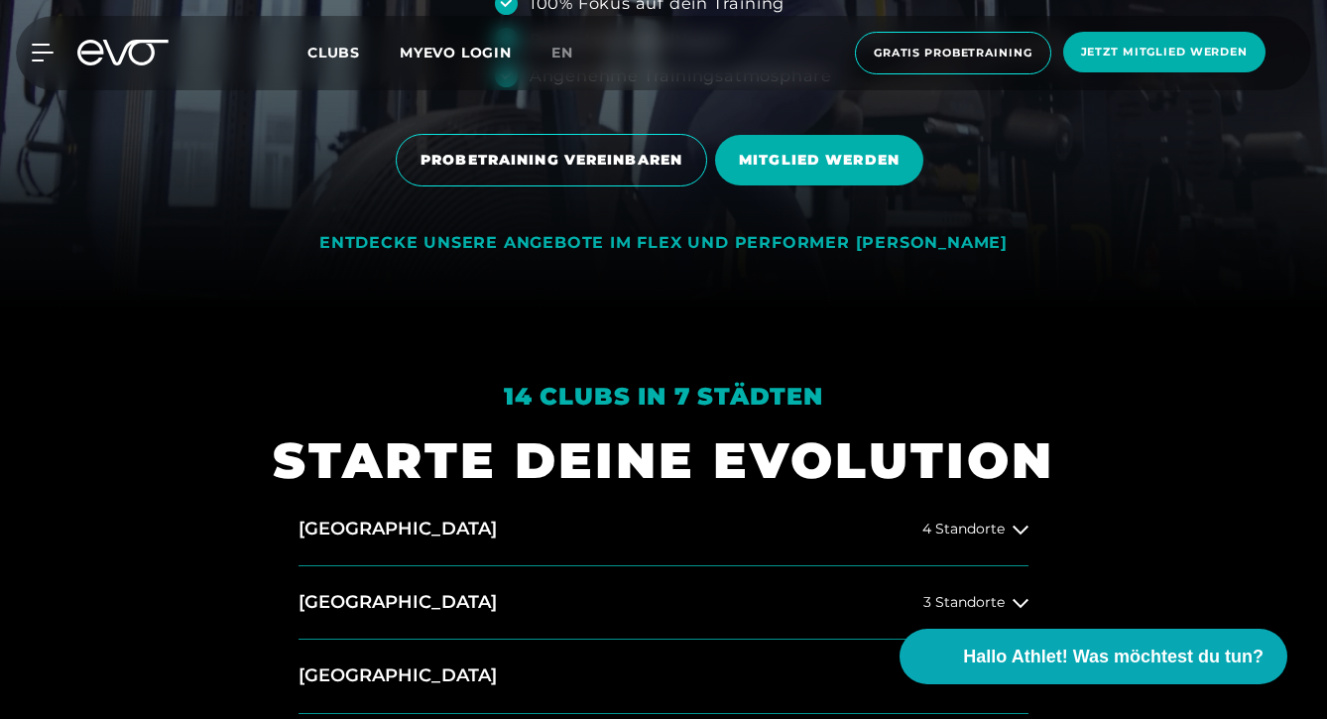
scroll to position [841, 0]
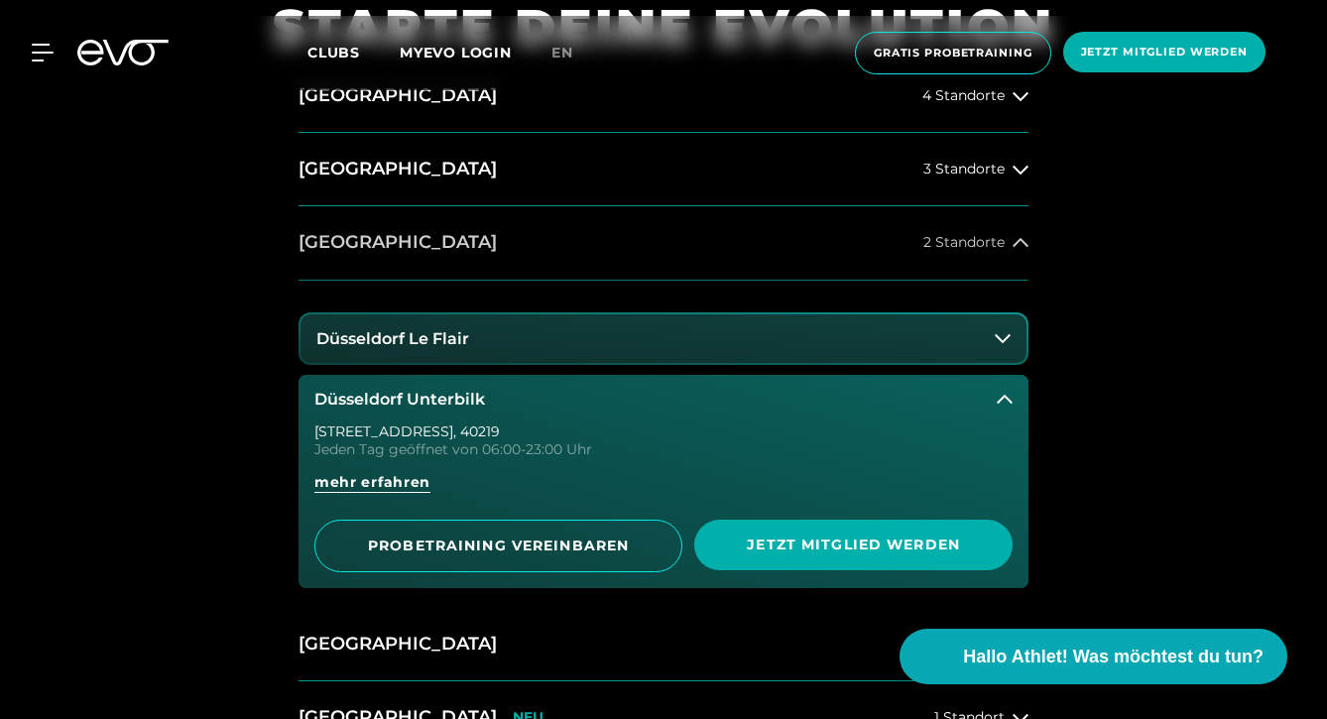
click at [578, 237] on button "Düsseldorf 2 Standorte" at bounding box center [664, 242] width 730 height 73
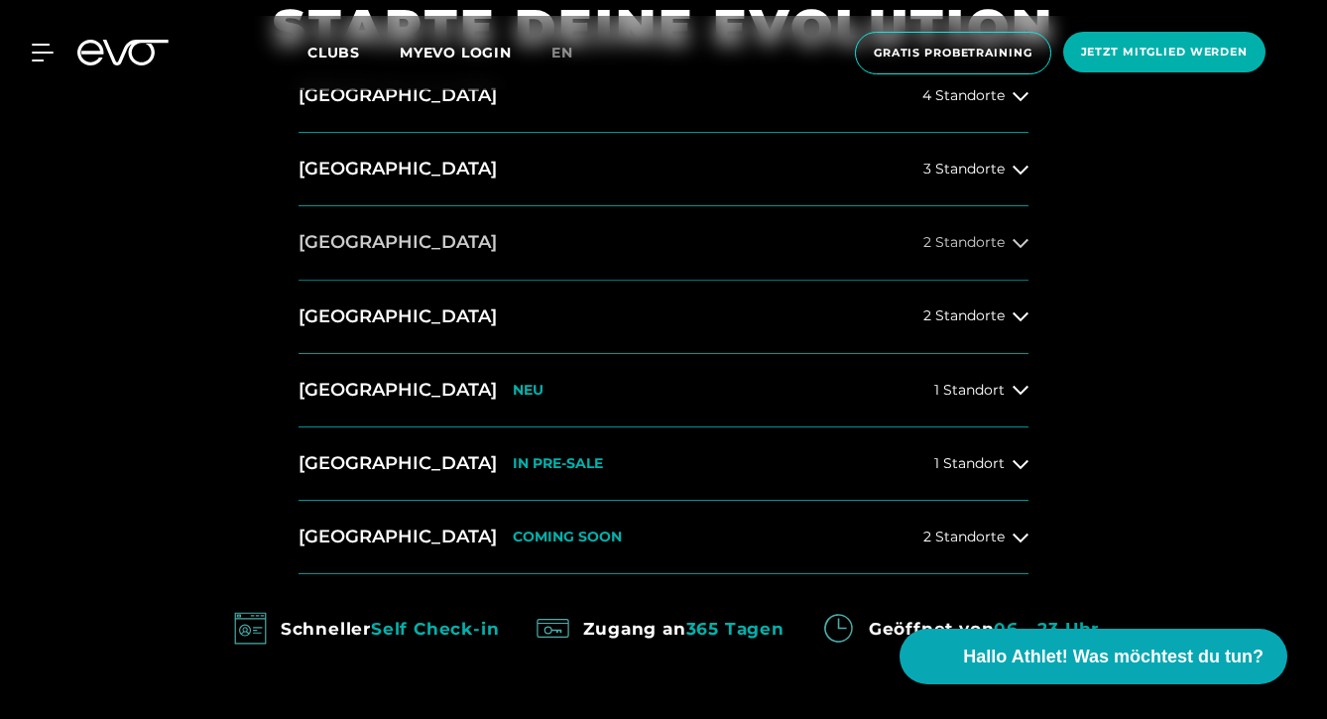
click at [544, 254] on button "Düsseldorf 2 Standorte" at bounding box center [664, 242] width 730 height 73
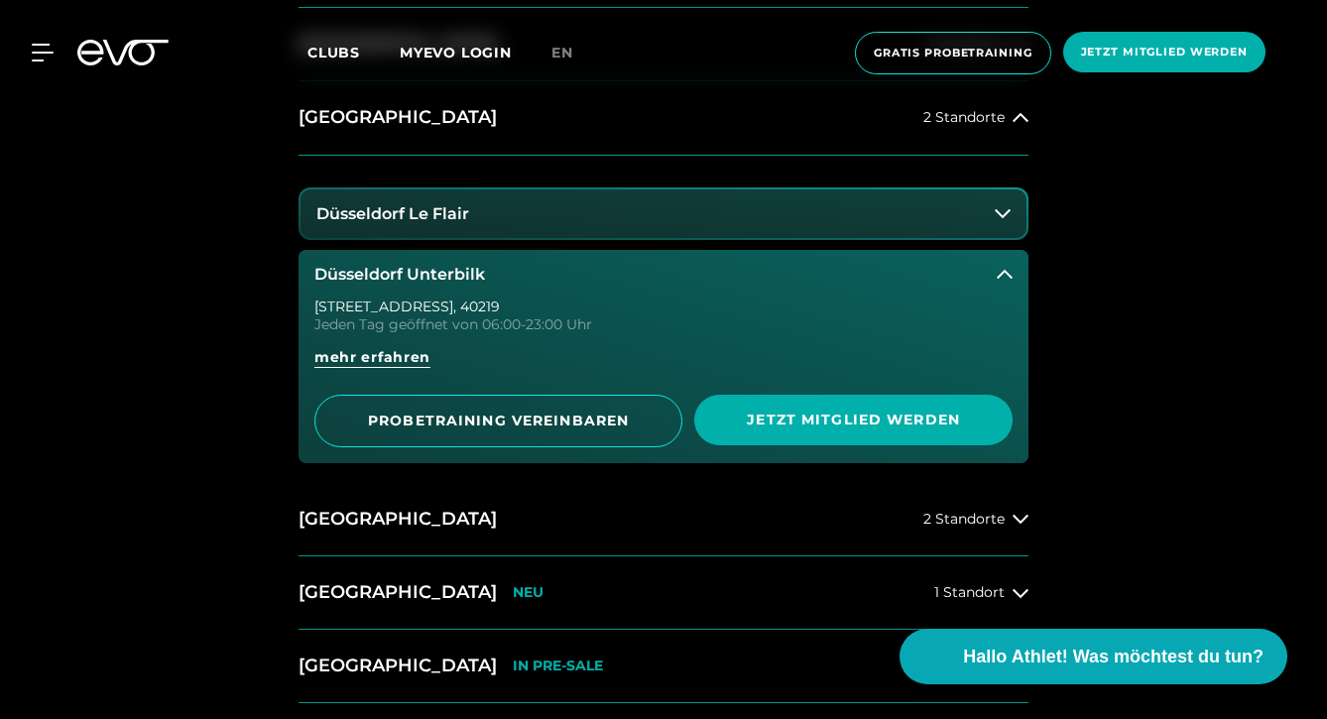
scroll to position [977, 0]
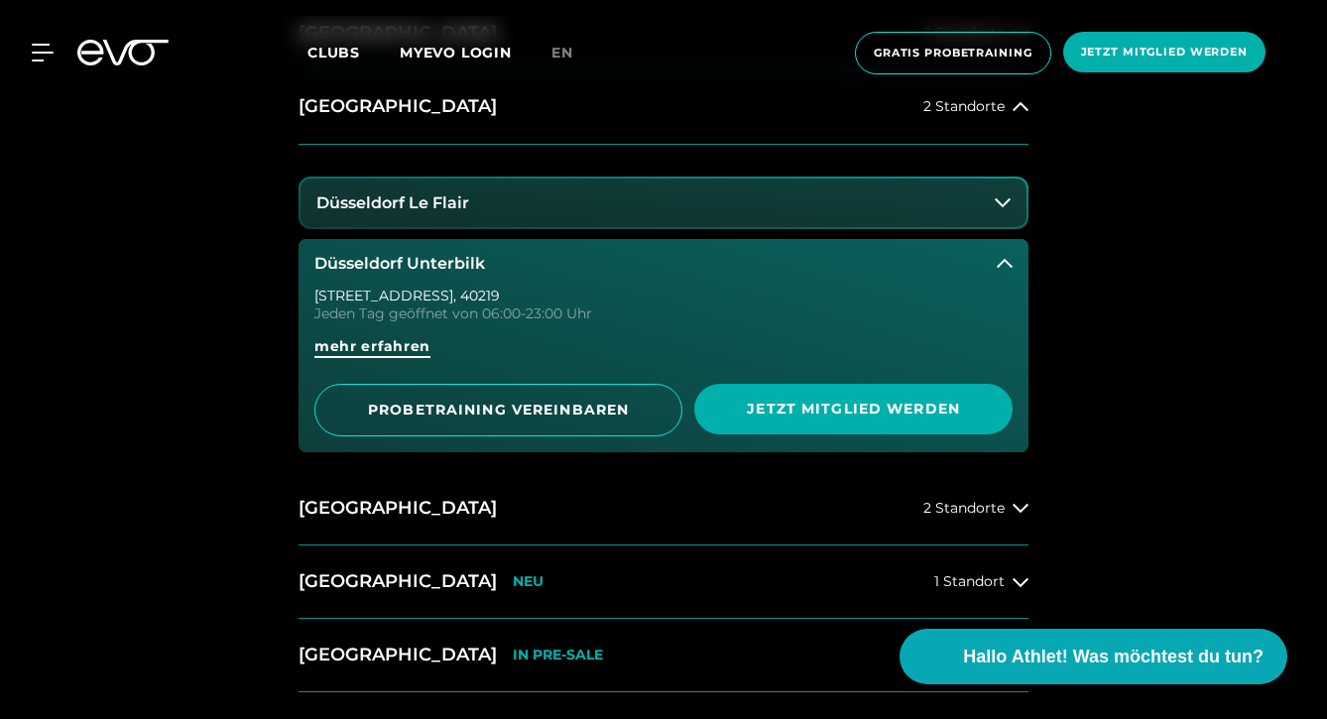
click at [405, 346] on span "mehr erfahren" at bounding box center [372, 346] width 116 height 21
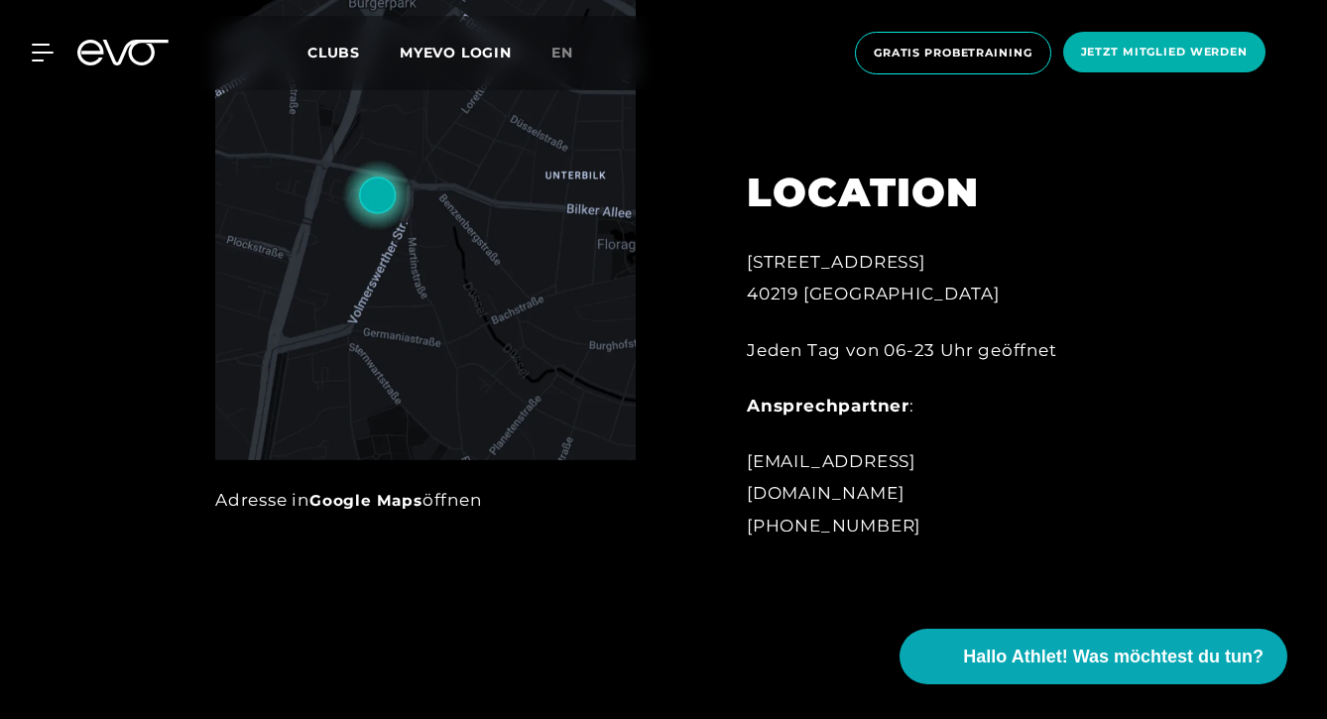
scroll to position [948, 0]
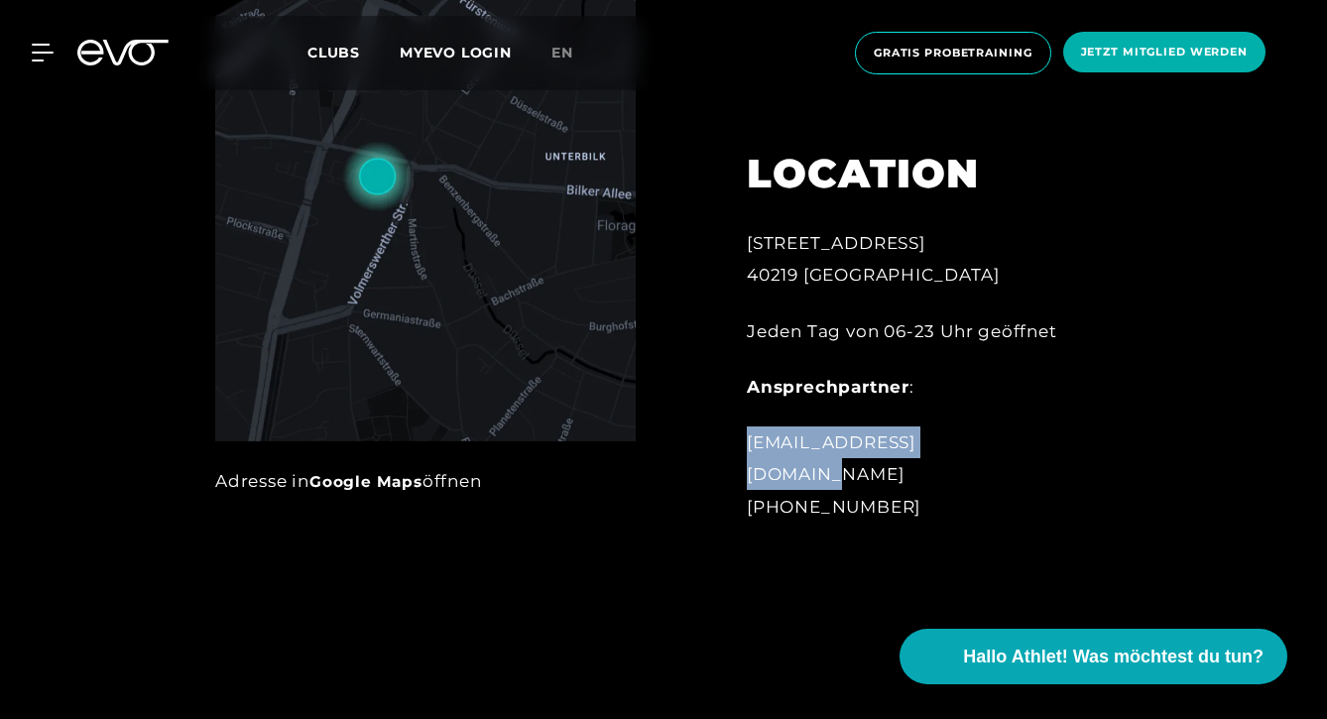
drag, startPoint x: 748, startPoint y: 474, endPoint x: 988, endPoint y: 476, distance: 240.0
click at [988, 476] on div "unterbilk@evofitness.de +491732892579" at bounding box center [909, 474] width 325 height 96
copy div "unterbilk@evofitness.de"
